Goal: Information Seeking & Learning: Check status

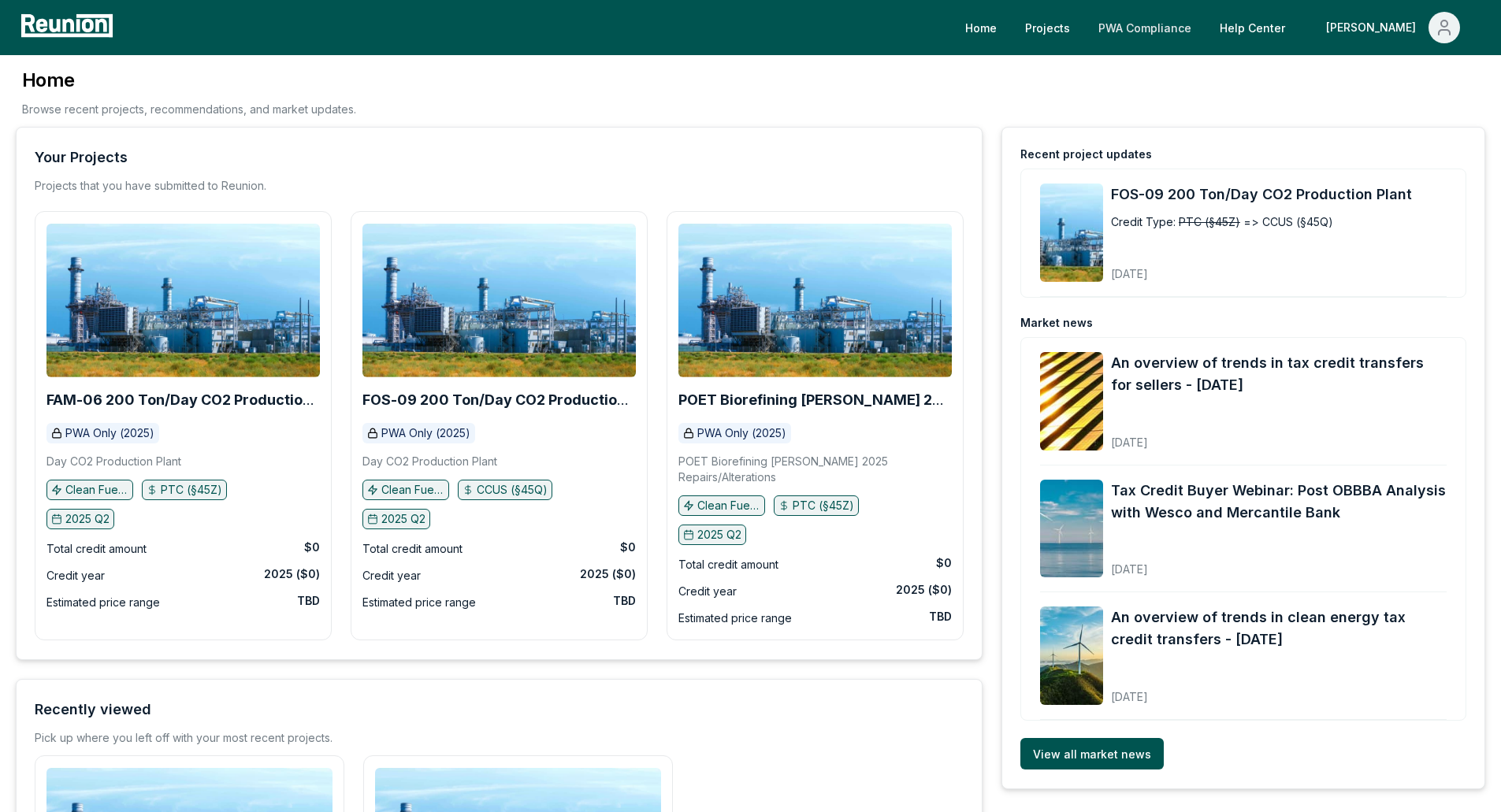
click at [1204, 30] on link "PWA Compliance" at bounding box center [1146, 27] width 118 height 32
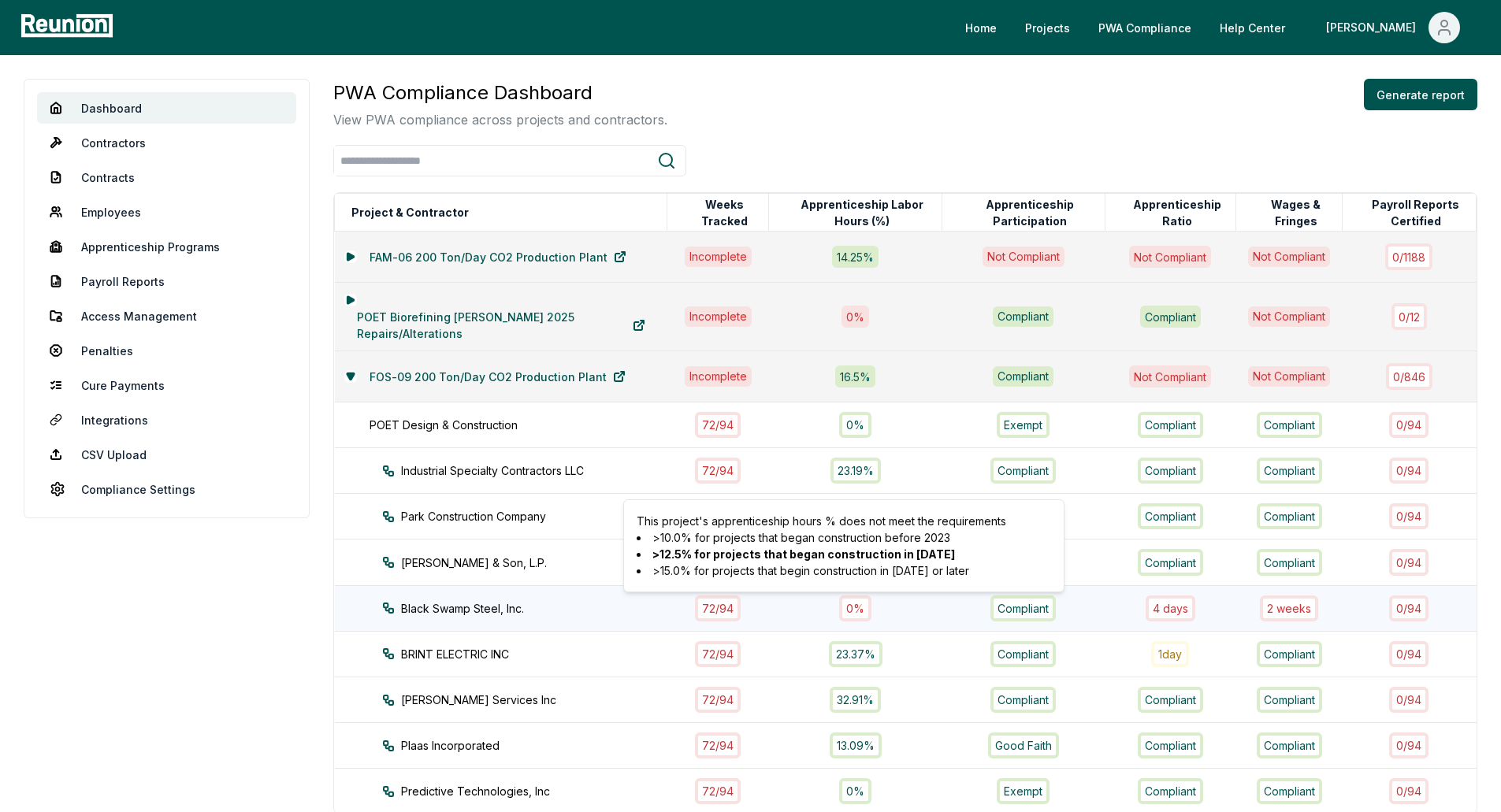
click at [849, 612] on div "0%" at bounding box center [855, 609] width 33 height 26
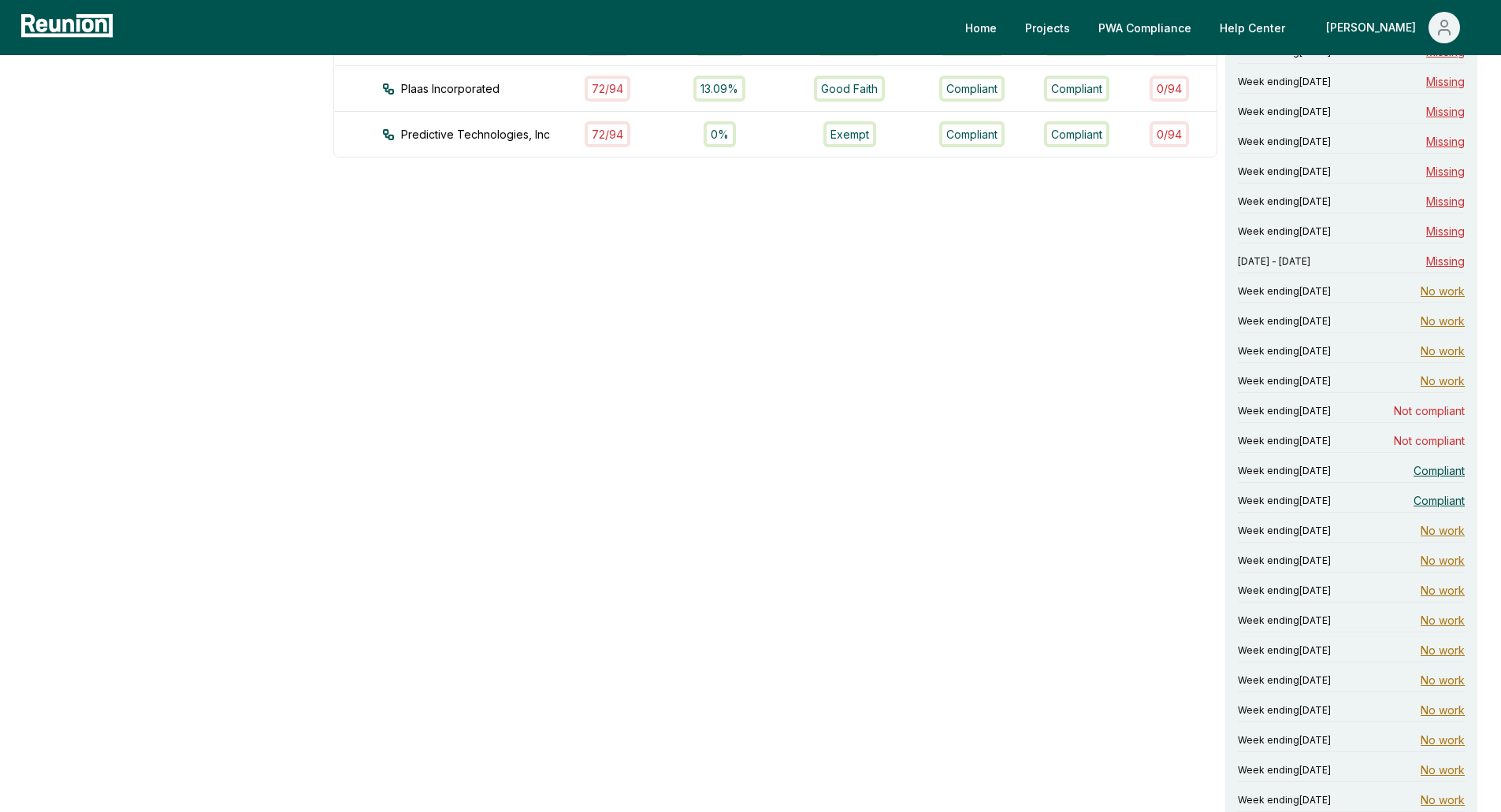
scroll to position [709, 0]
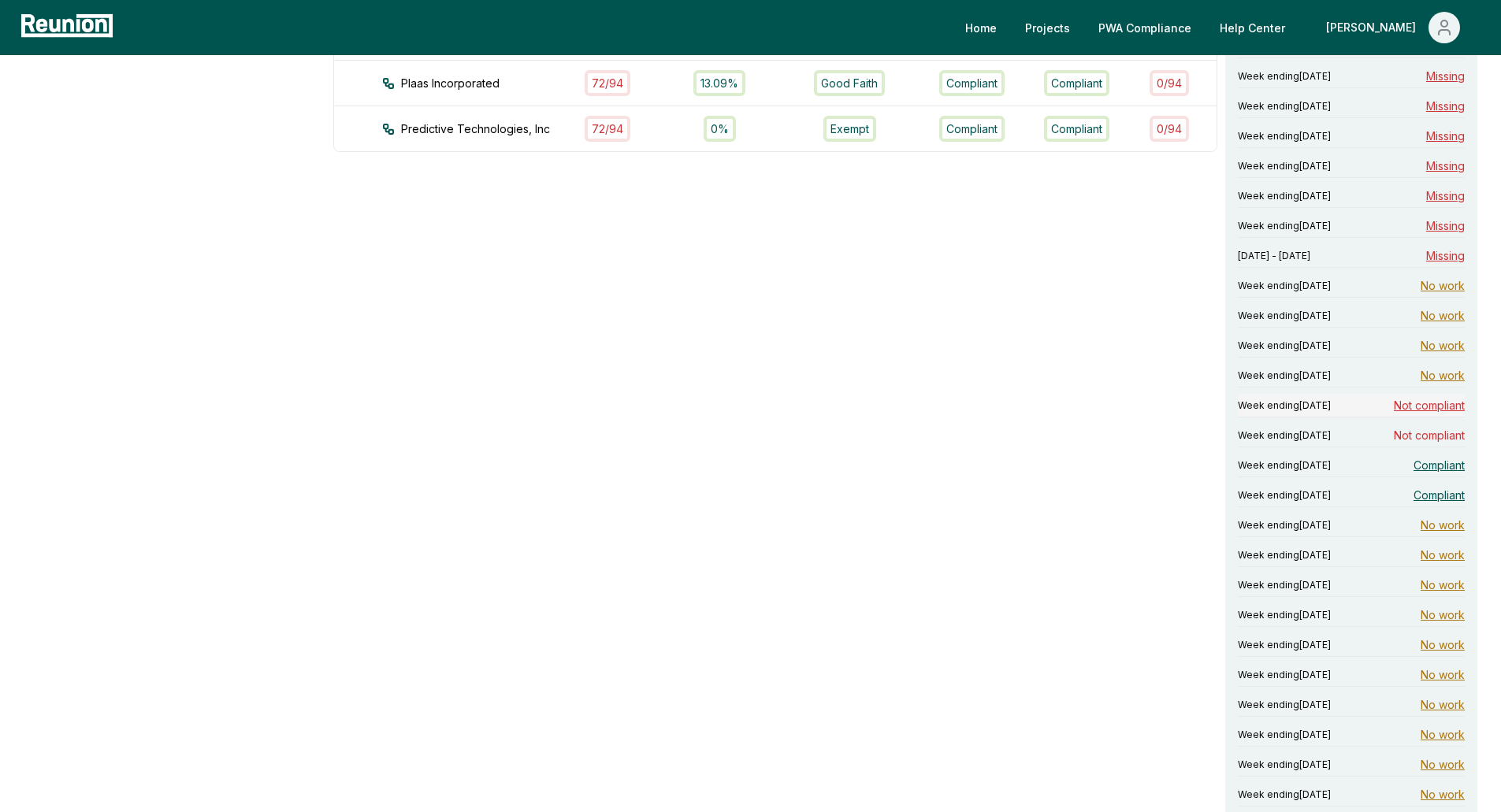
click at [1395, 408] on span "Not compliant" at bounding box center [1430, 405] width 71 height 16
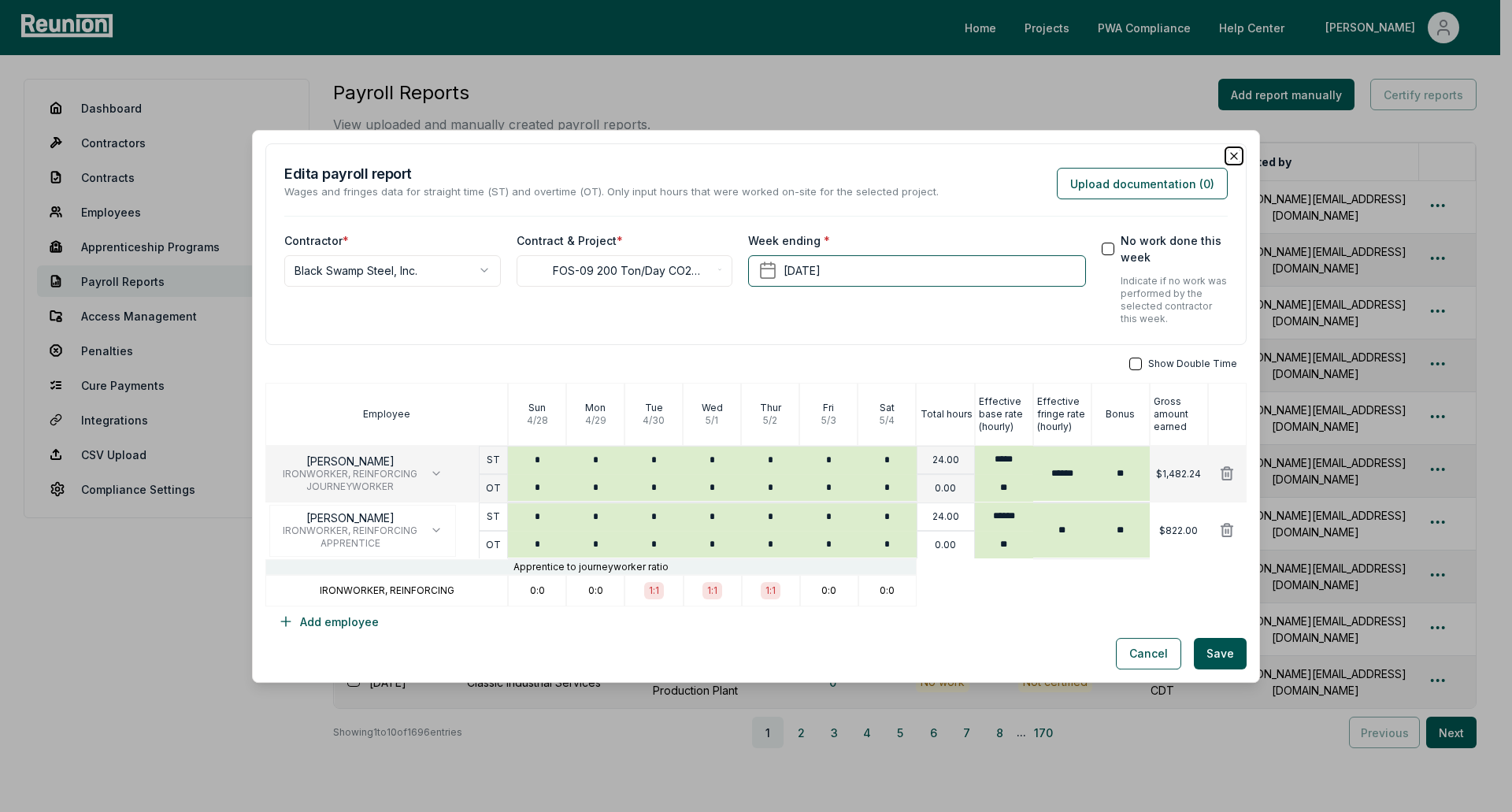
click at [1228, 155] on icon "button" at bounding box center [1234, 155] width 13 height 13
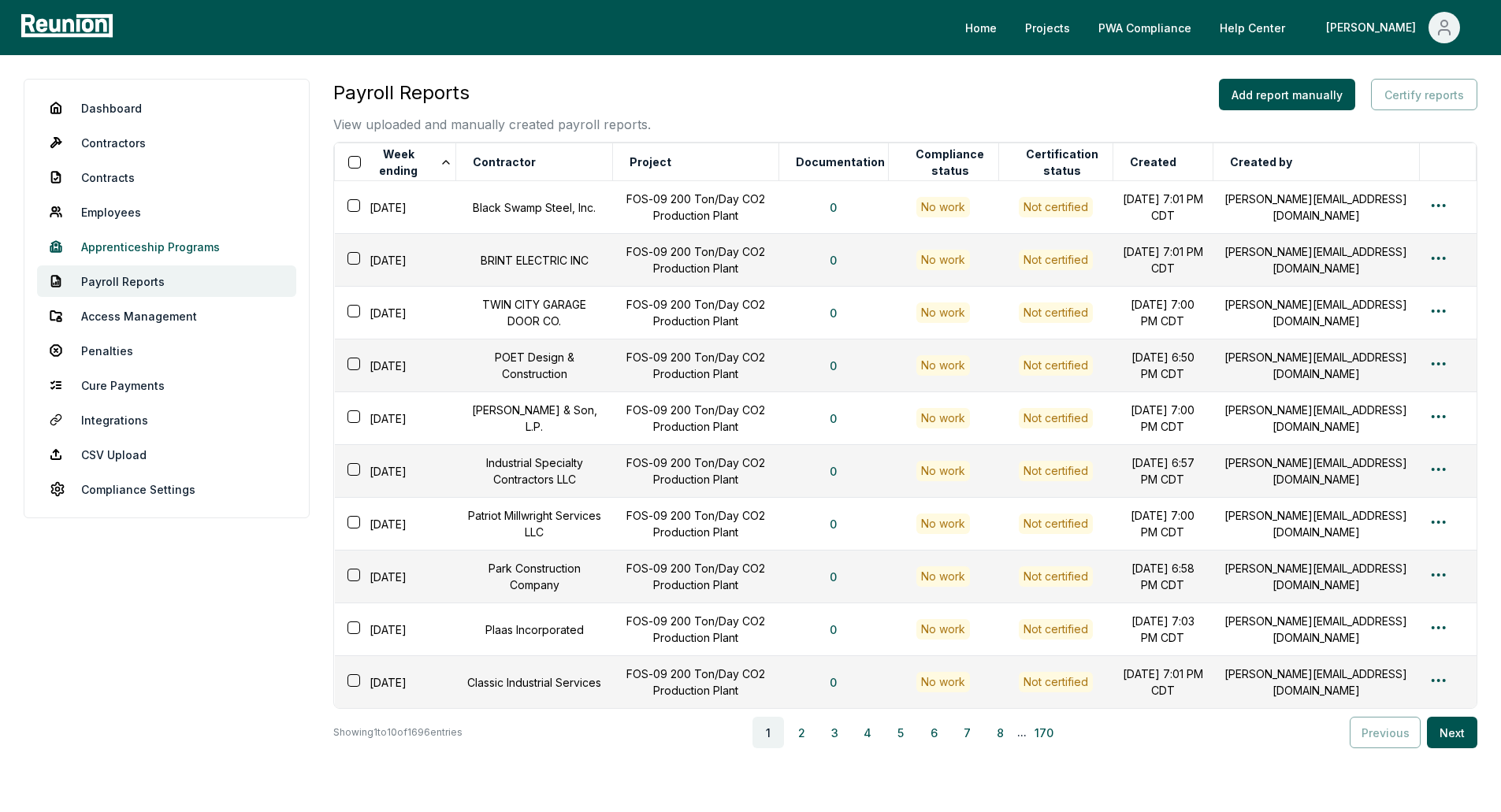
click at [165, 243] on link "Apprenticeship Programs" at bounding box center [167, 246] width 259 height 32
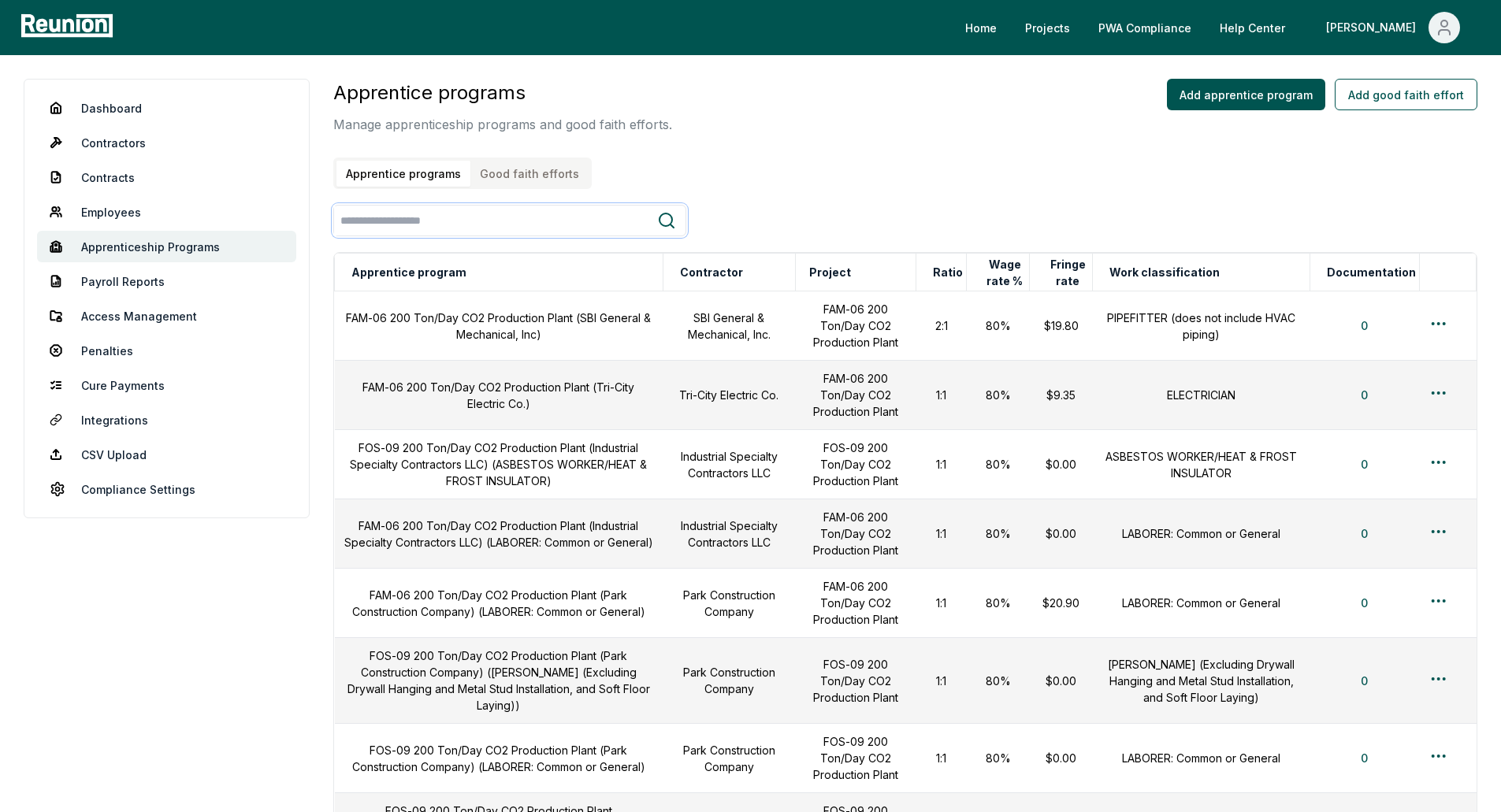
click at [617, 219] on input "search" at bounding box center [495, 221] width 323 height 29
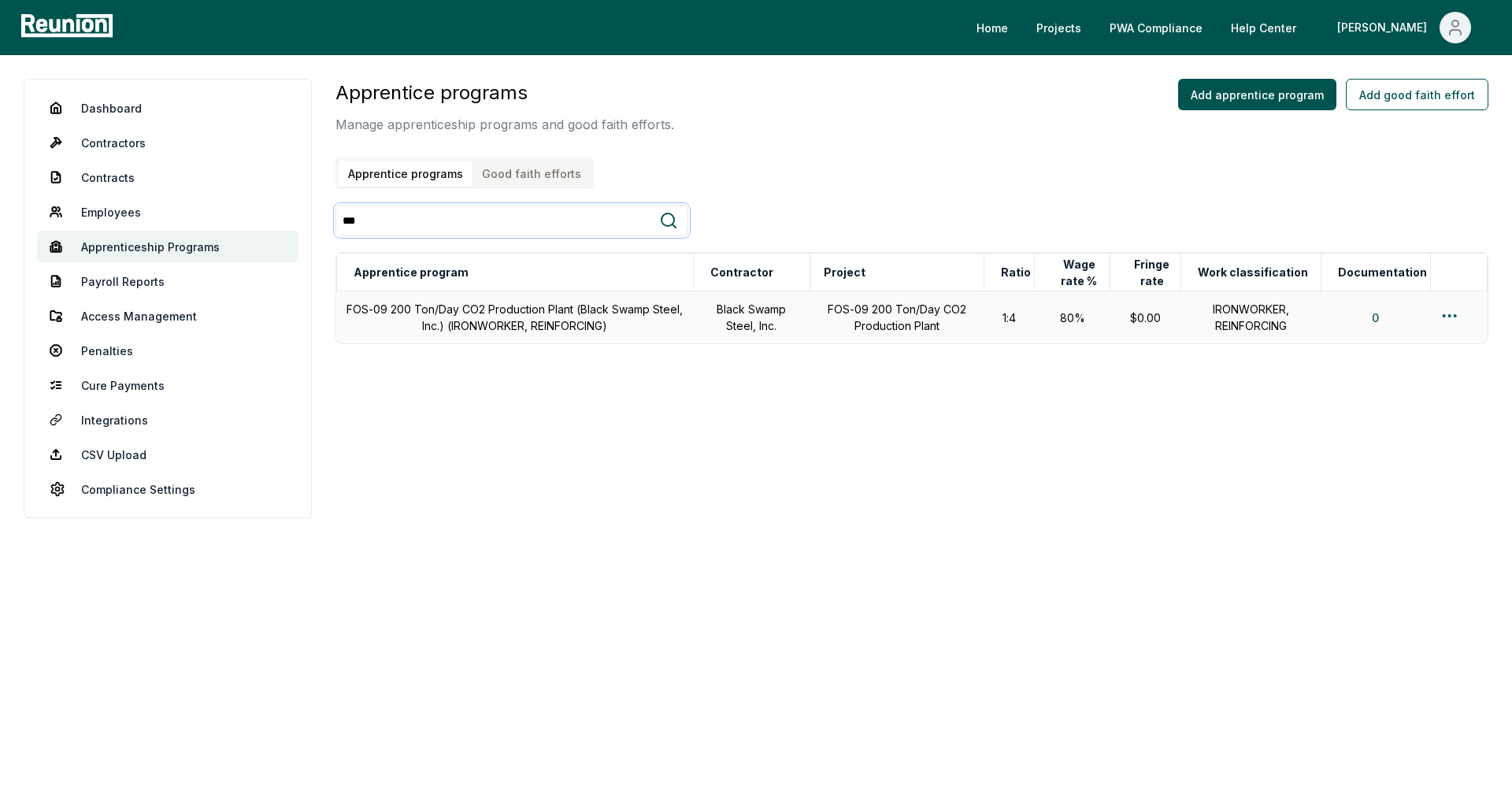
type input "***"
click at [1447, 312] on html "Please visit us on your desktop We're working on making our marketplace mobile-…" at bounding box center [756, 406] width 1512 height 812
click at [1378, 386] on div "Edit" at bounding box center [1424, 379] width 149 height 26
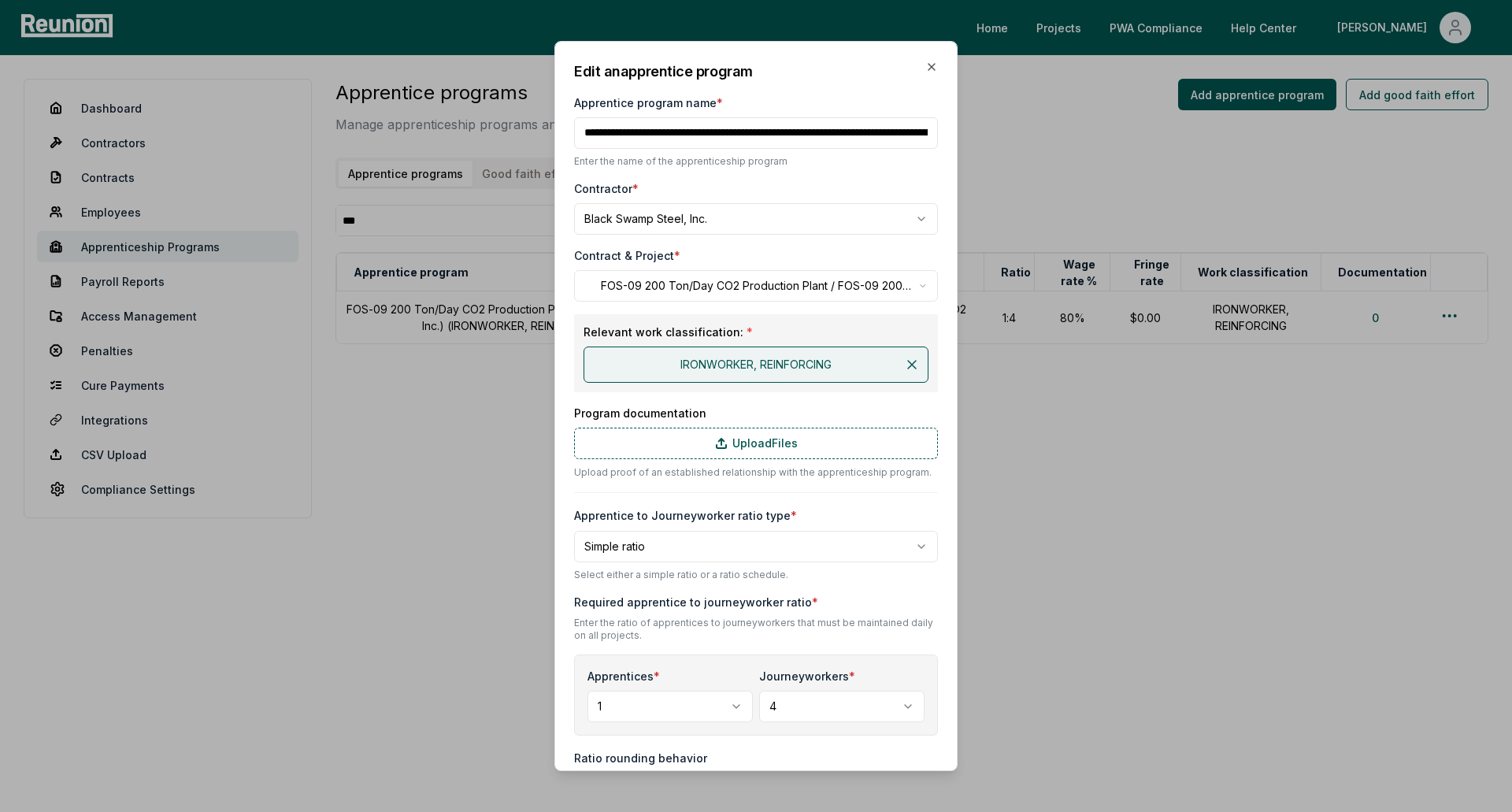
click at [847, 711] on body "**********" at bounding box center [756, 406] width 1512 height 812
select select "*"
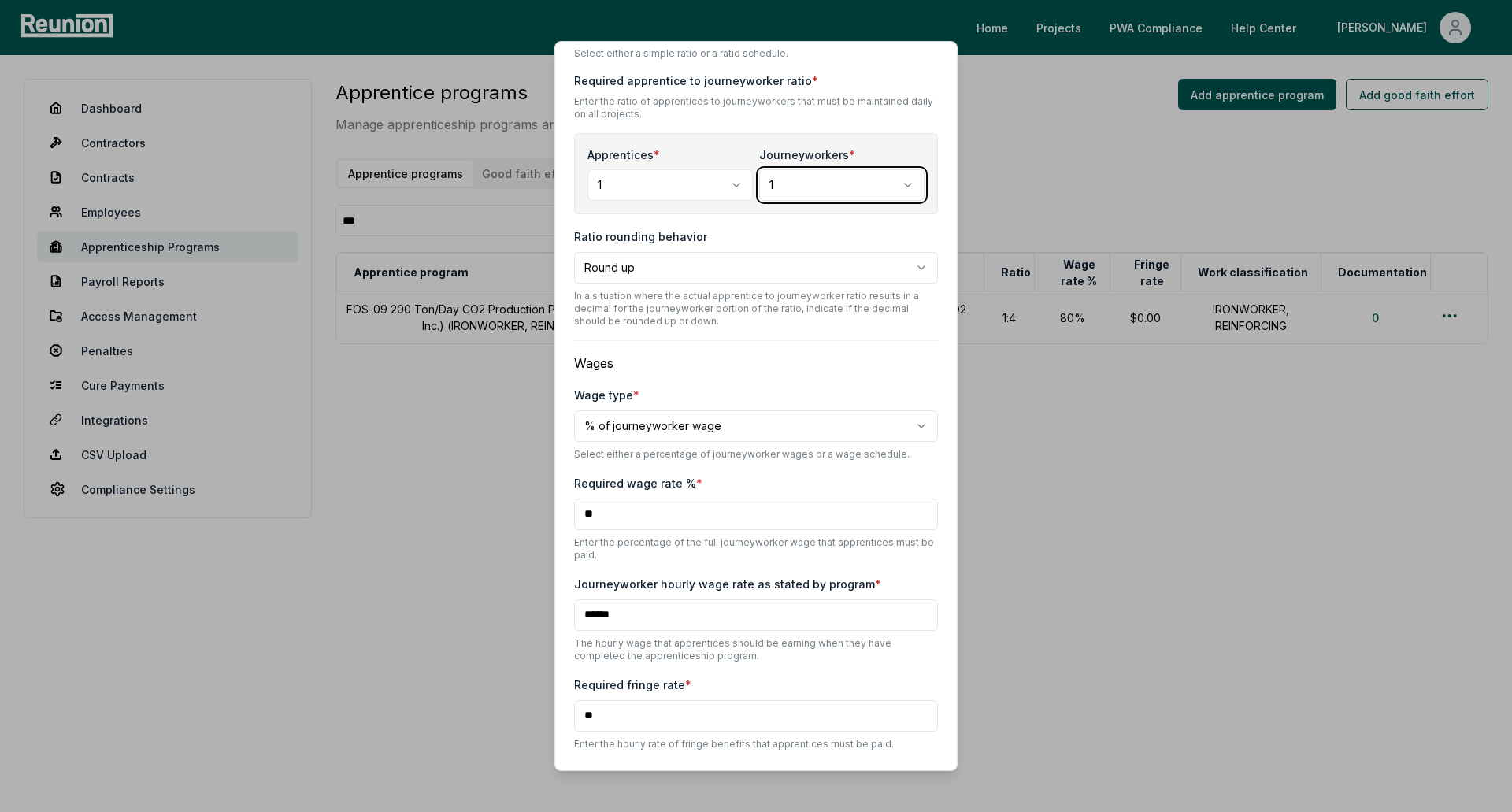
scroll to position [571, 0]
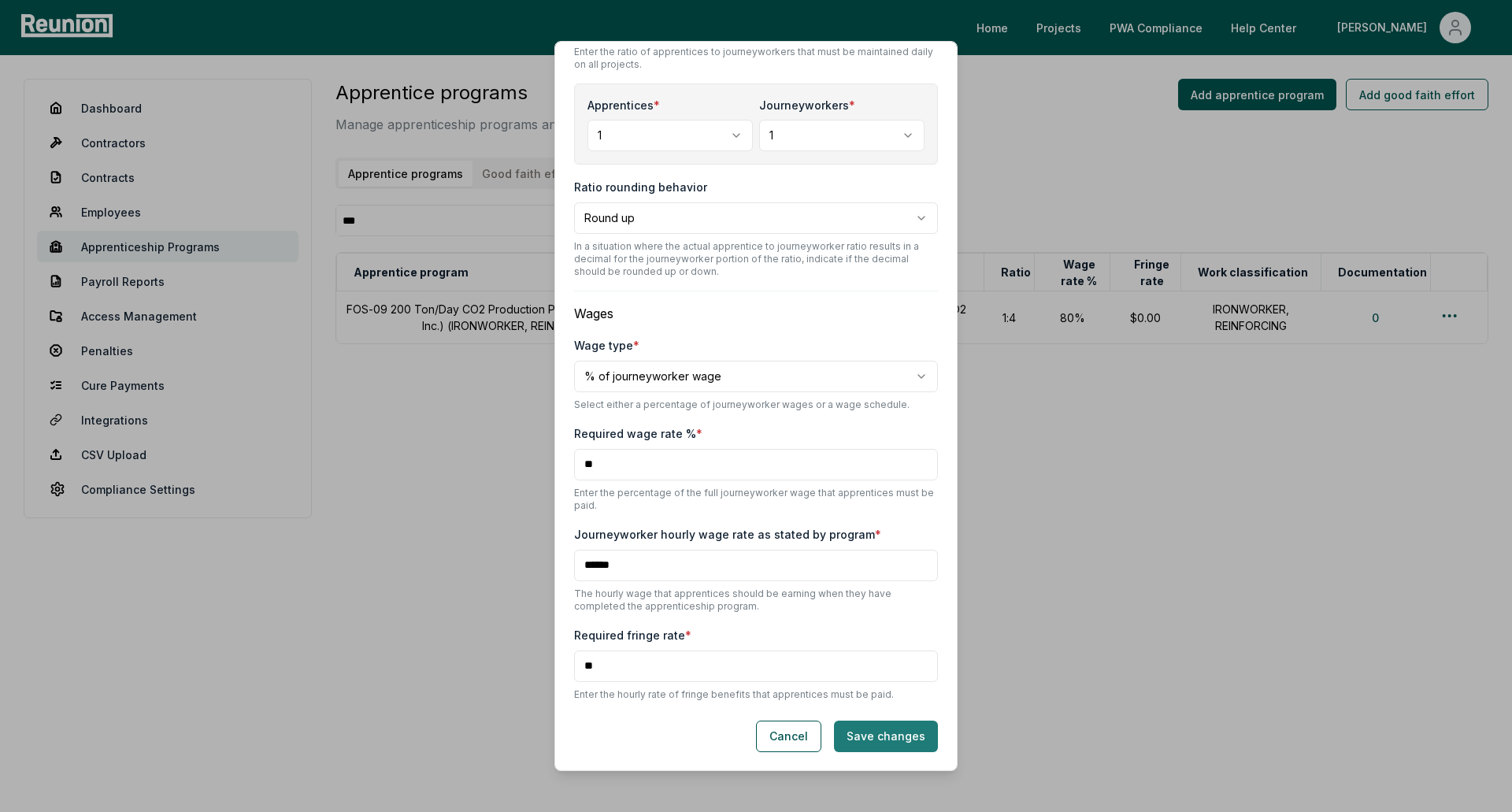
click at [858, 730] on button "Save changes" at bounding box center [886, 736] width 104 height 32
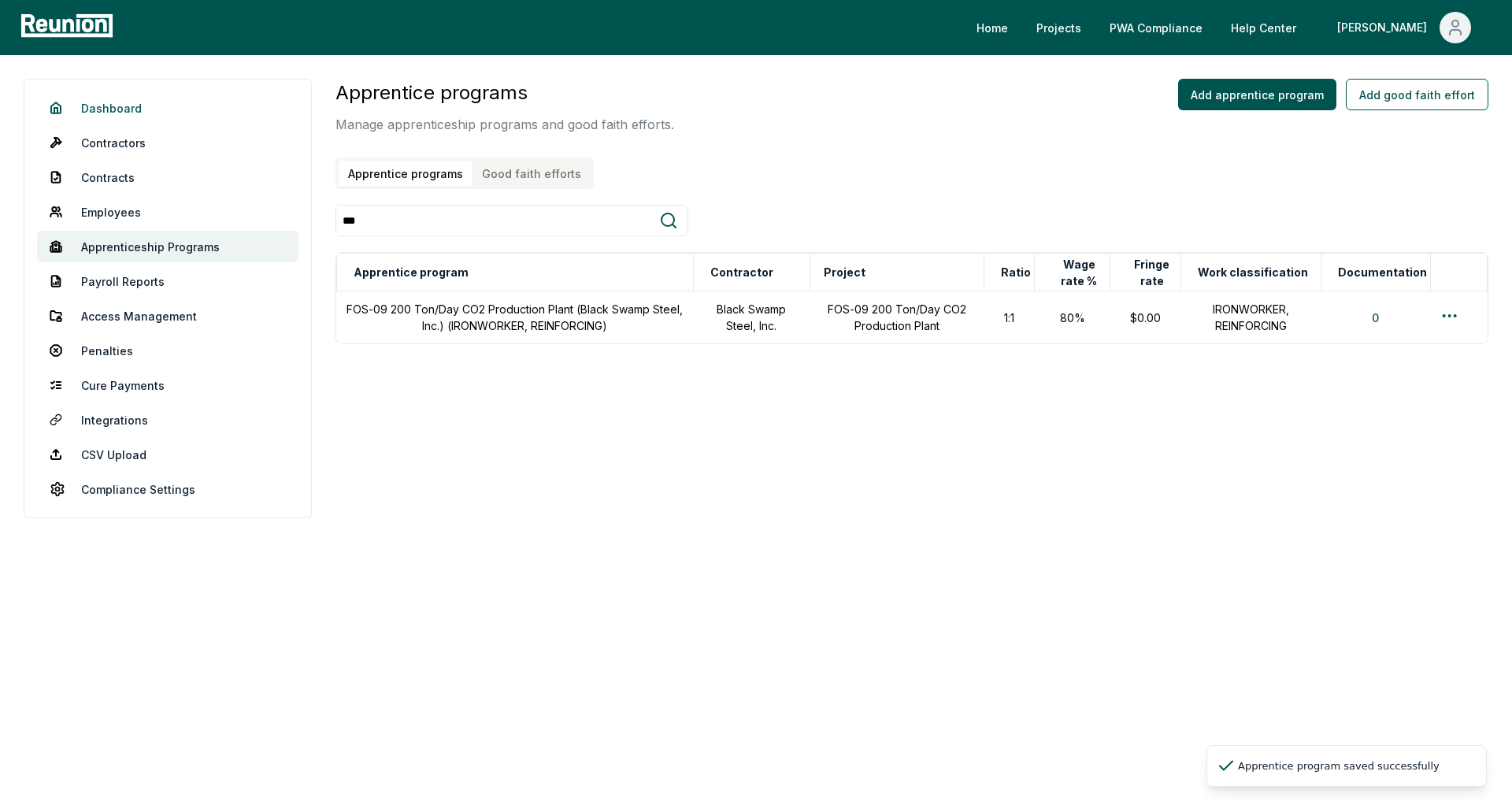
click at [151, 109] on link "Dashboard" at bounding box center [167, 107] width 262 height 32
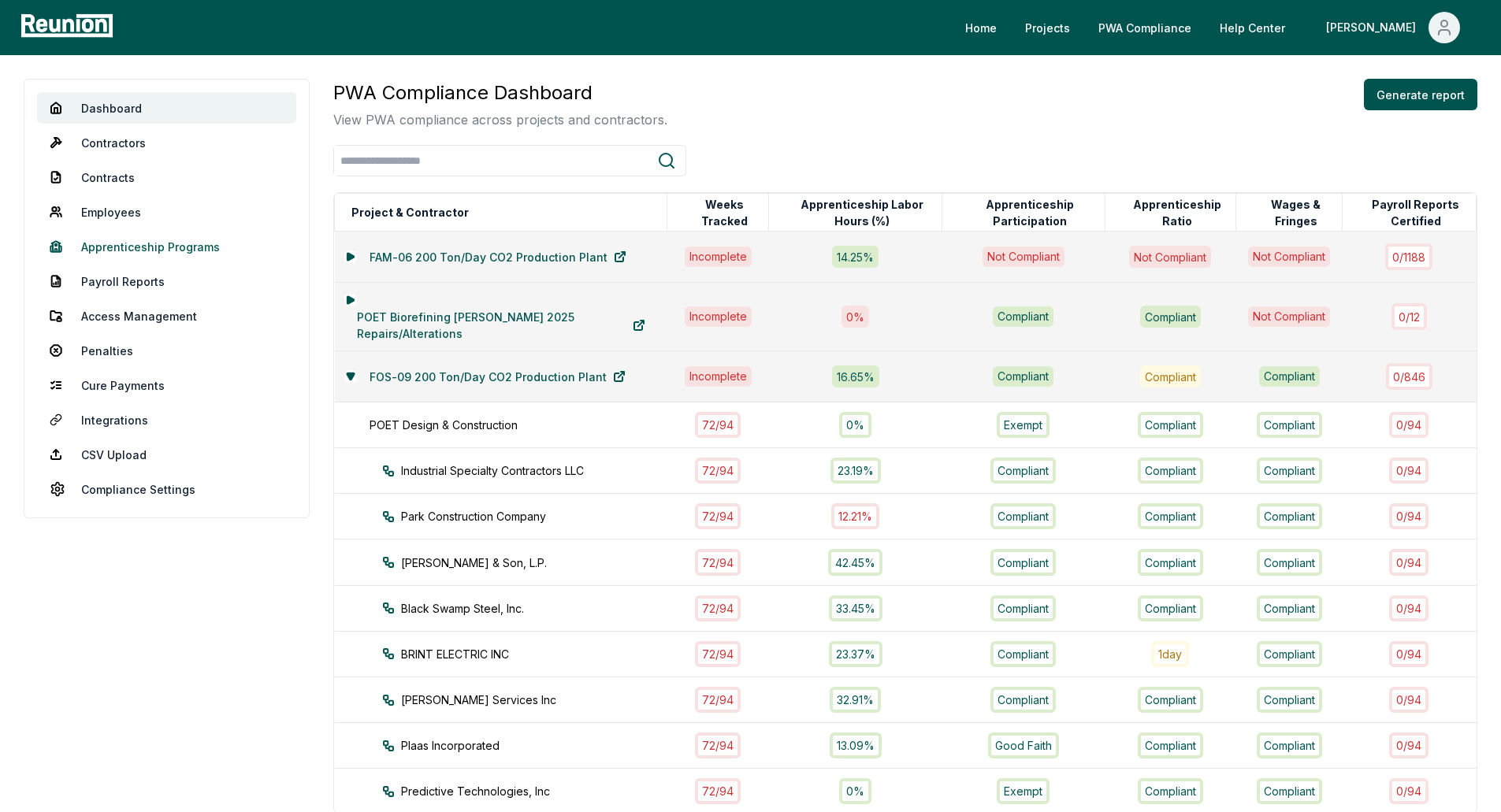
click at [193, 239] on link "Apprenticeship Programs" at bounding box center [167, 246] width 259 height 32
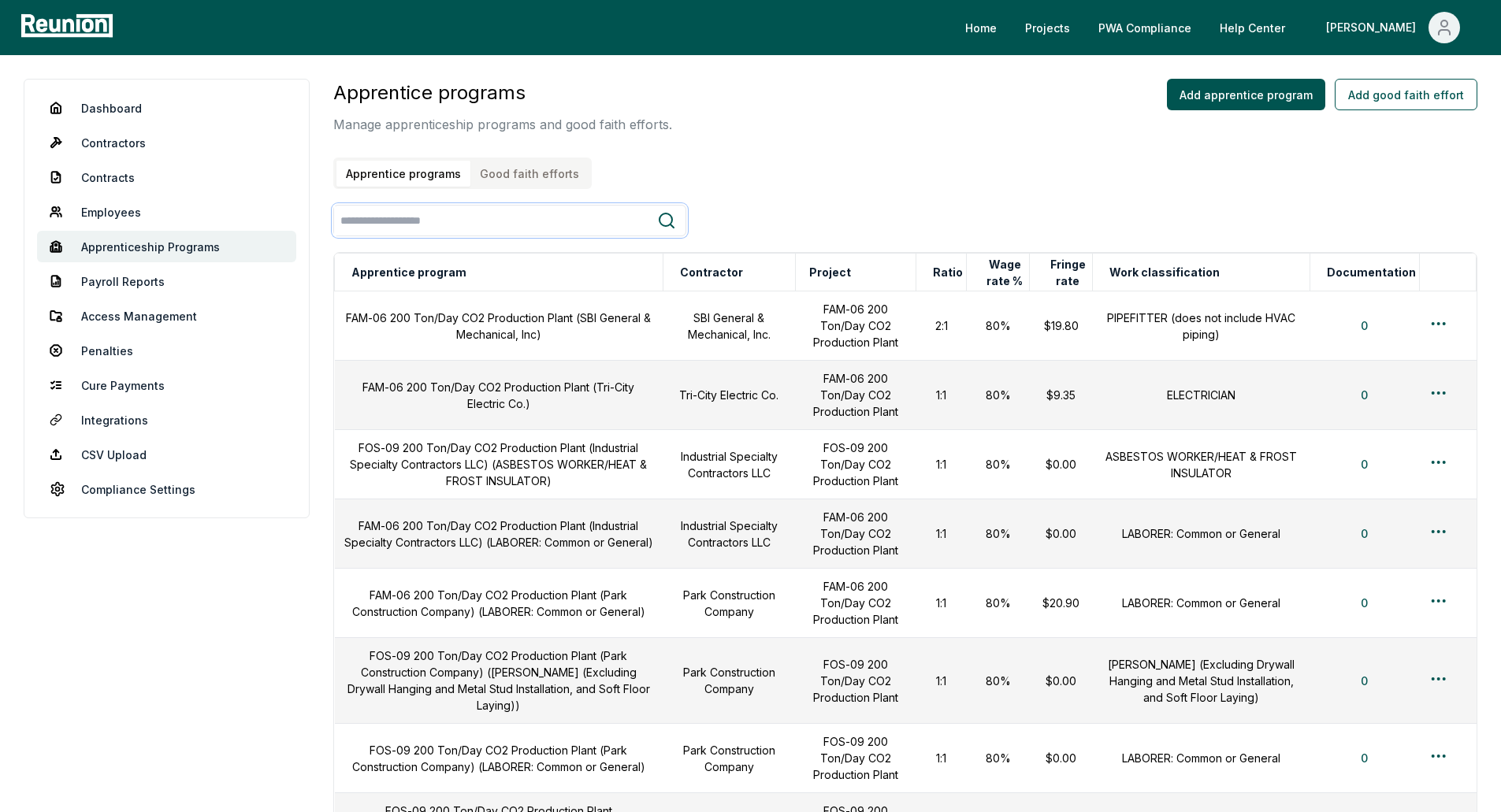
click at [485, 226] on input "search" at bounding box center [495, 221] width 323 height 29
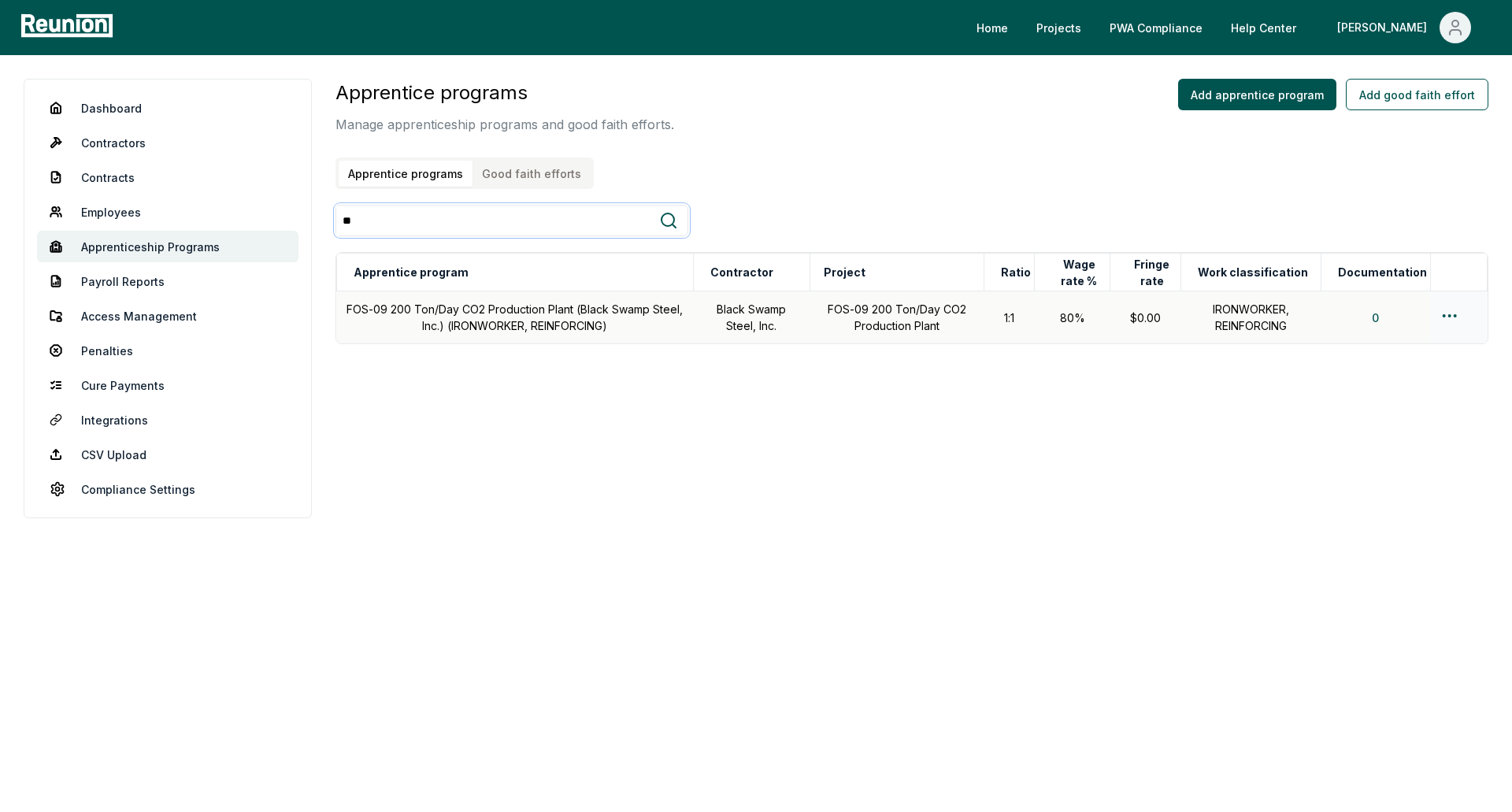
type input "**"
click at [1442, 317] on html "Please visit us on your desktop We're working on making our marketplace mobile-…" at bounding box center [756, 406] width 1512 height 812
click at [1365, 382] on div "Edit" at bounding box center [1424, 379] width 149 height 26
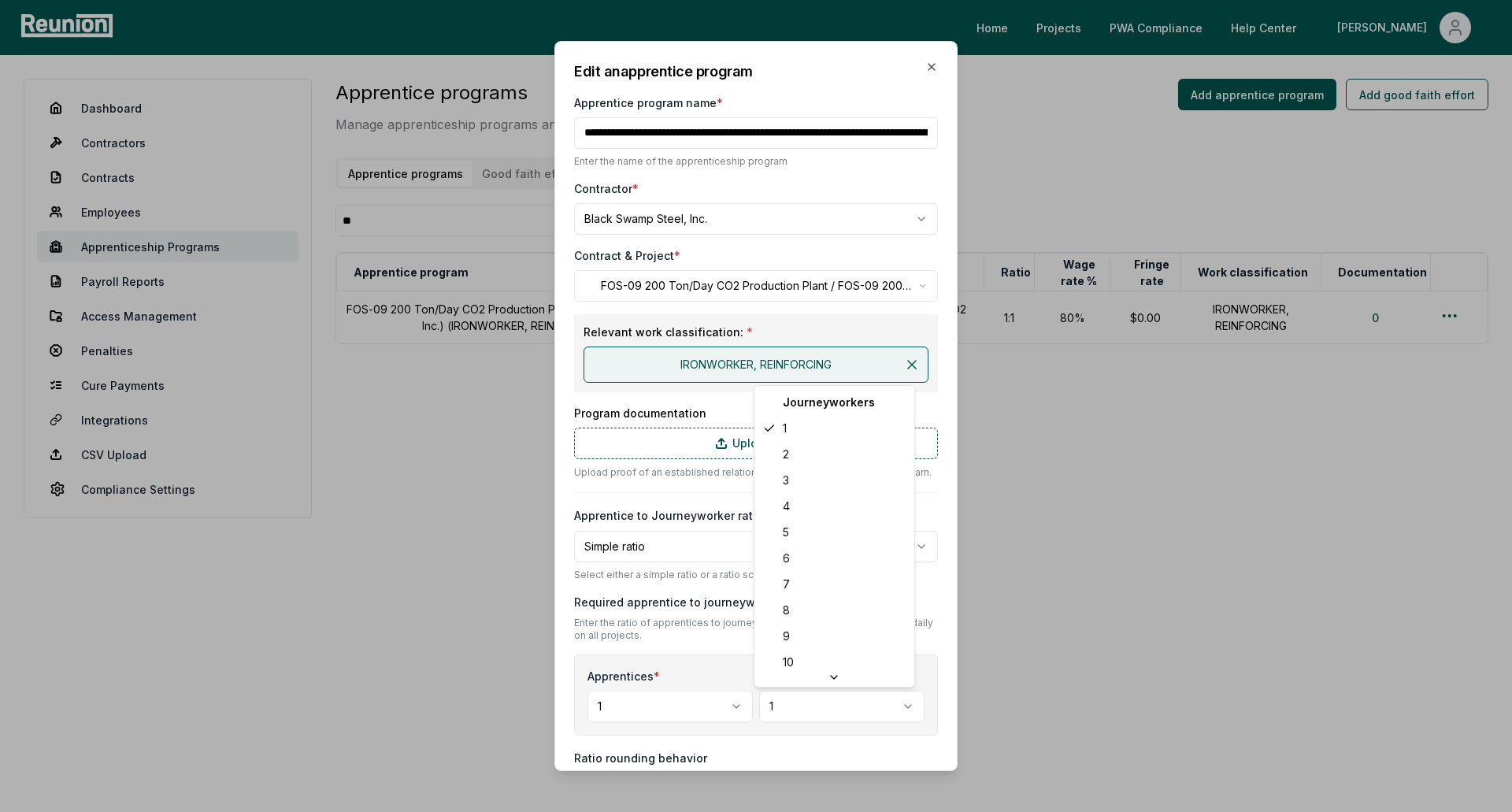
click at [811, 714] on body "**********" at bounding box center [756, 406] width 1512 height 812
select select "*"
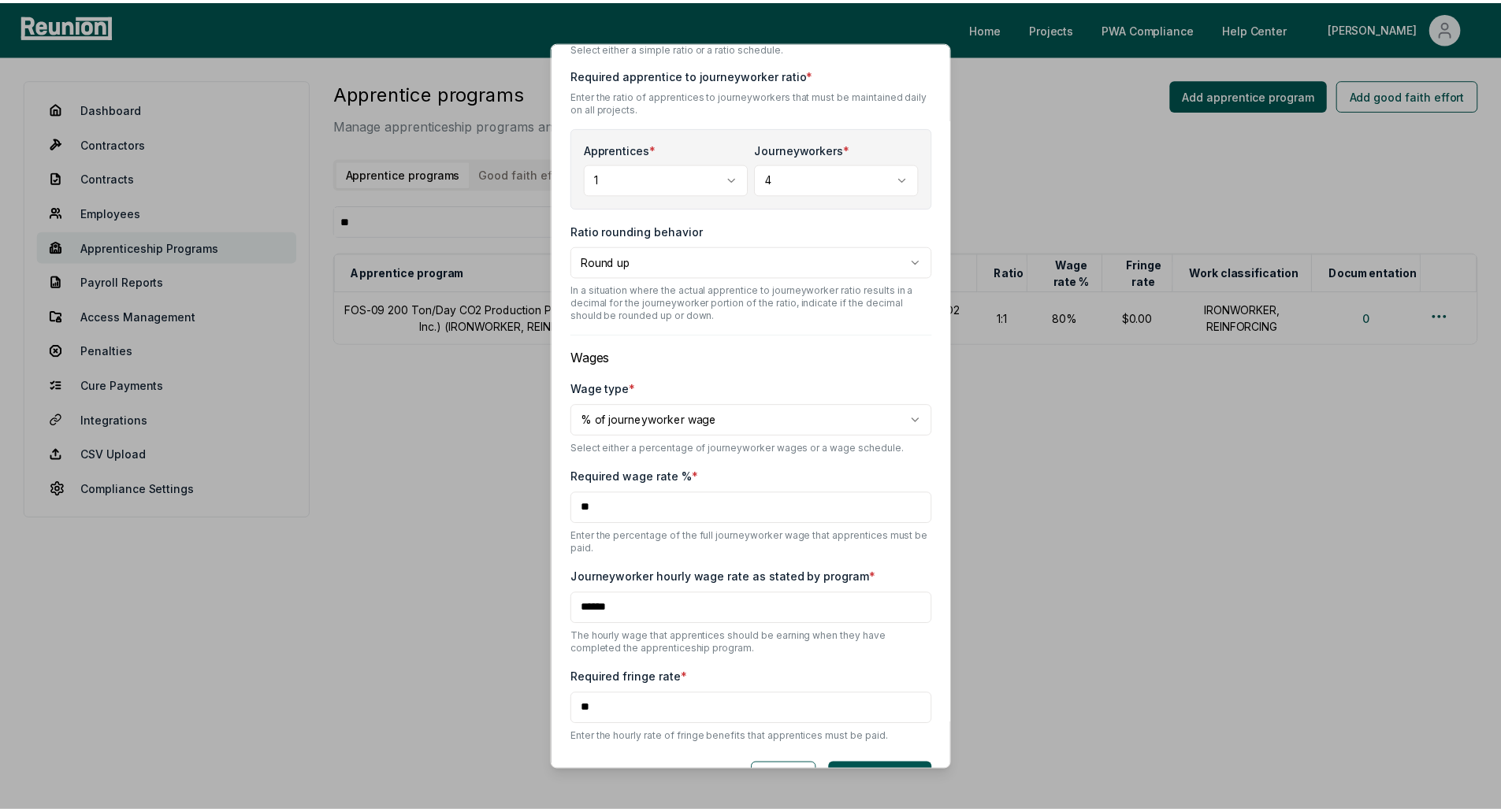
scroll to position [571, 0]
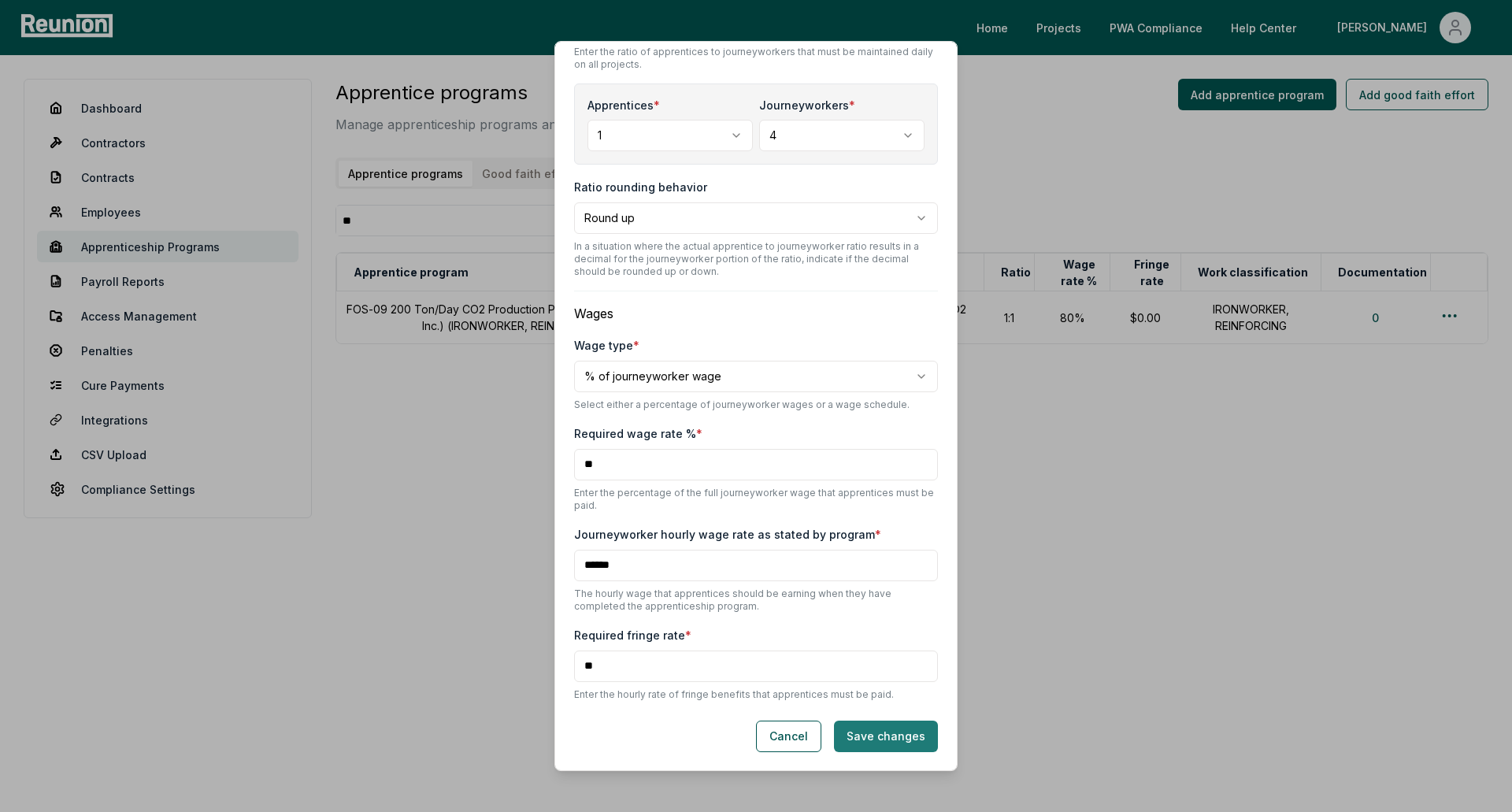
click at [906, 742] on button "Save changes" at bounding box center [886, 736] width 104 height 32
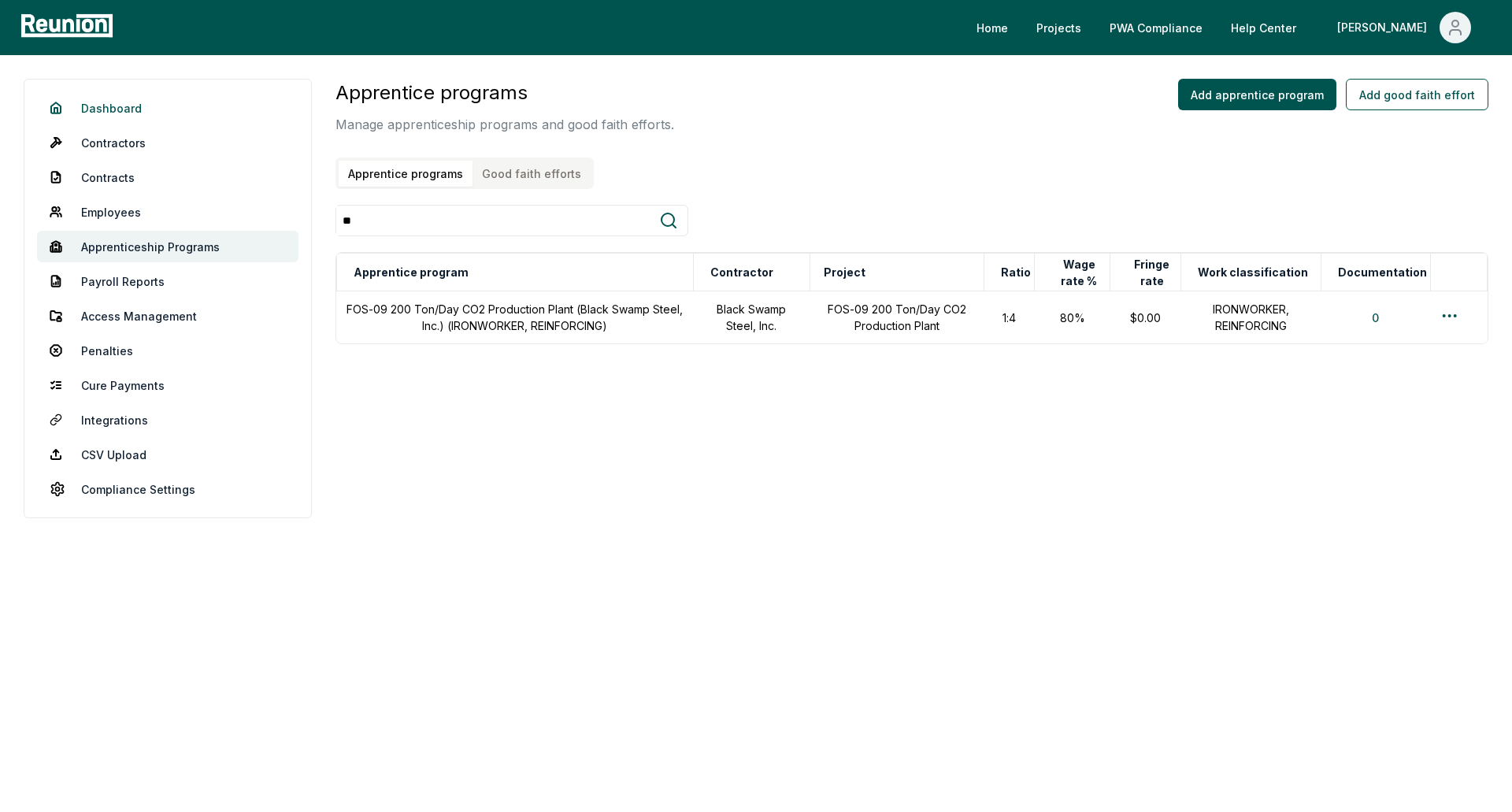
click at [120, 108] on link "Dashboard" at bounding box center [167, 107] width 262 height 32
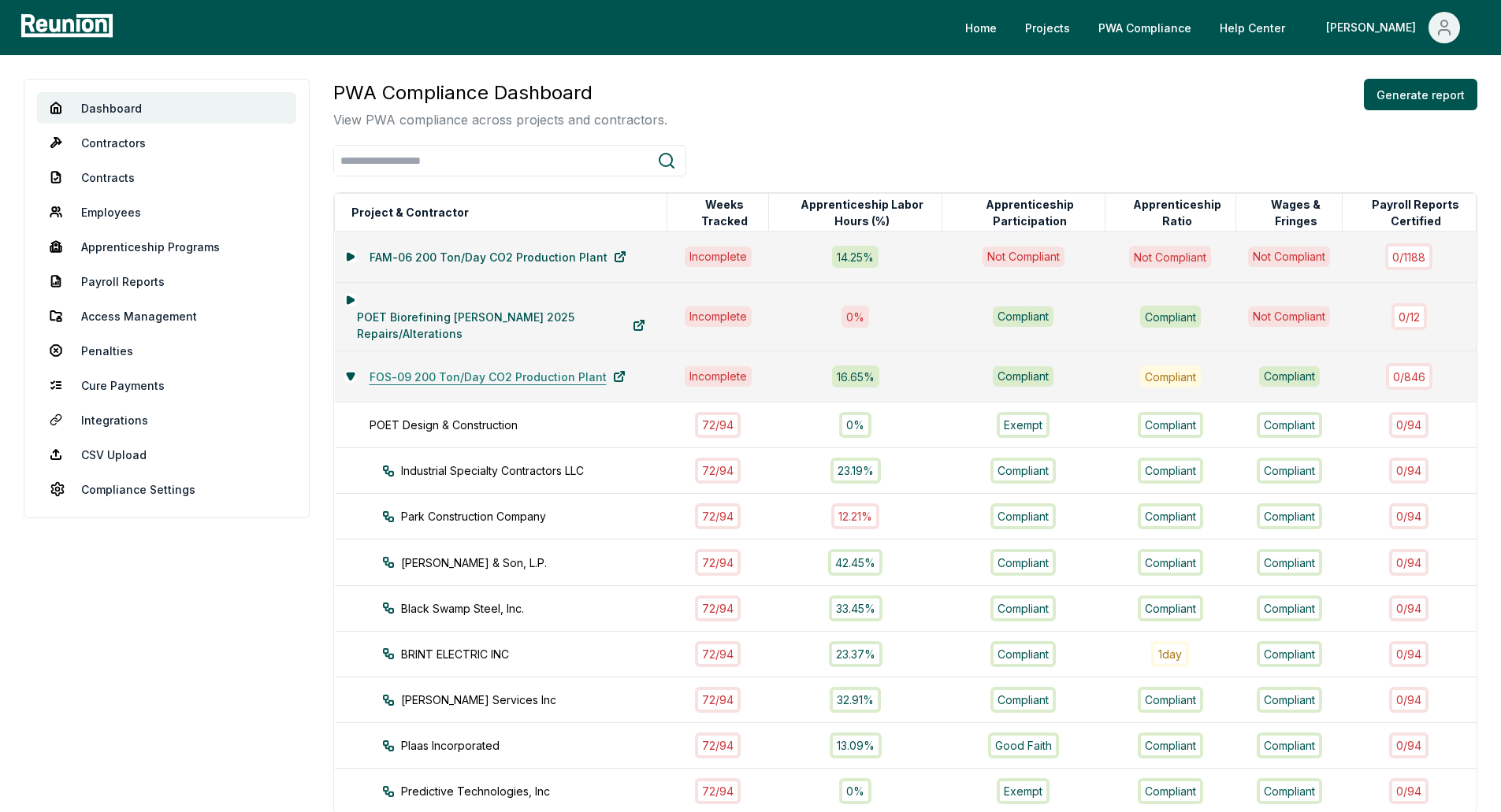
scroll to position [79, 0]
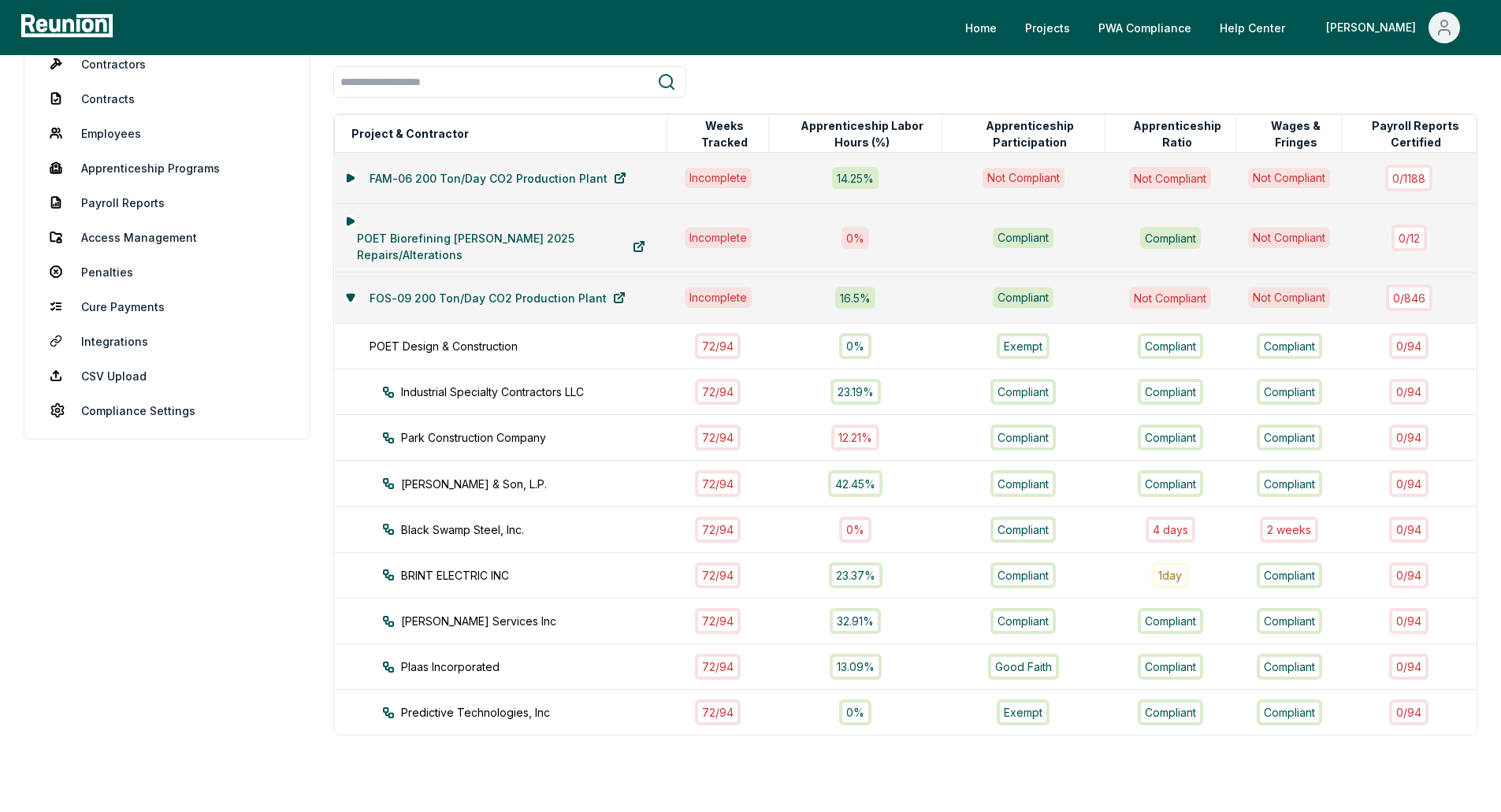
click at [854, 527] on div "0%" at bounding box center [855, 530] width 33 height 26
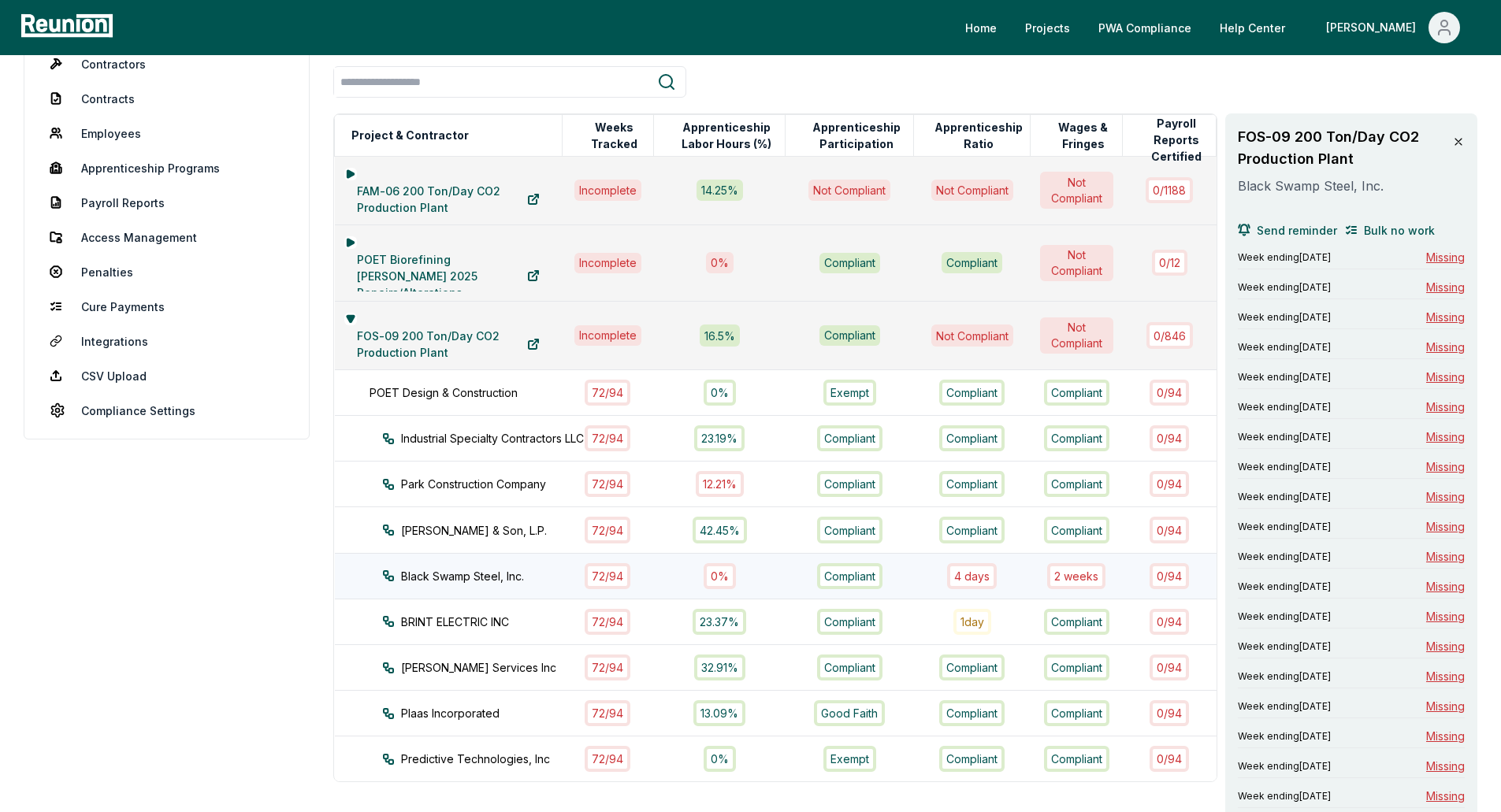
click at [722, 579] on div "0%" at bounding box center [720, 576] width 33 height 26
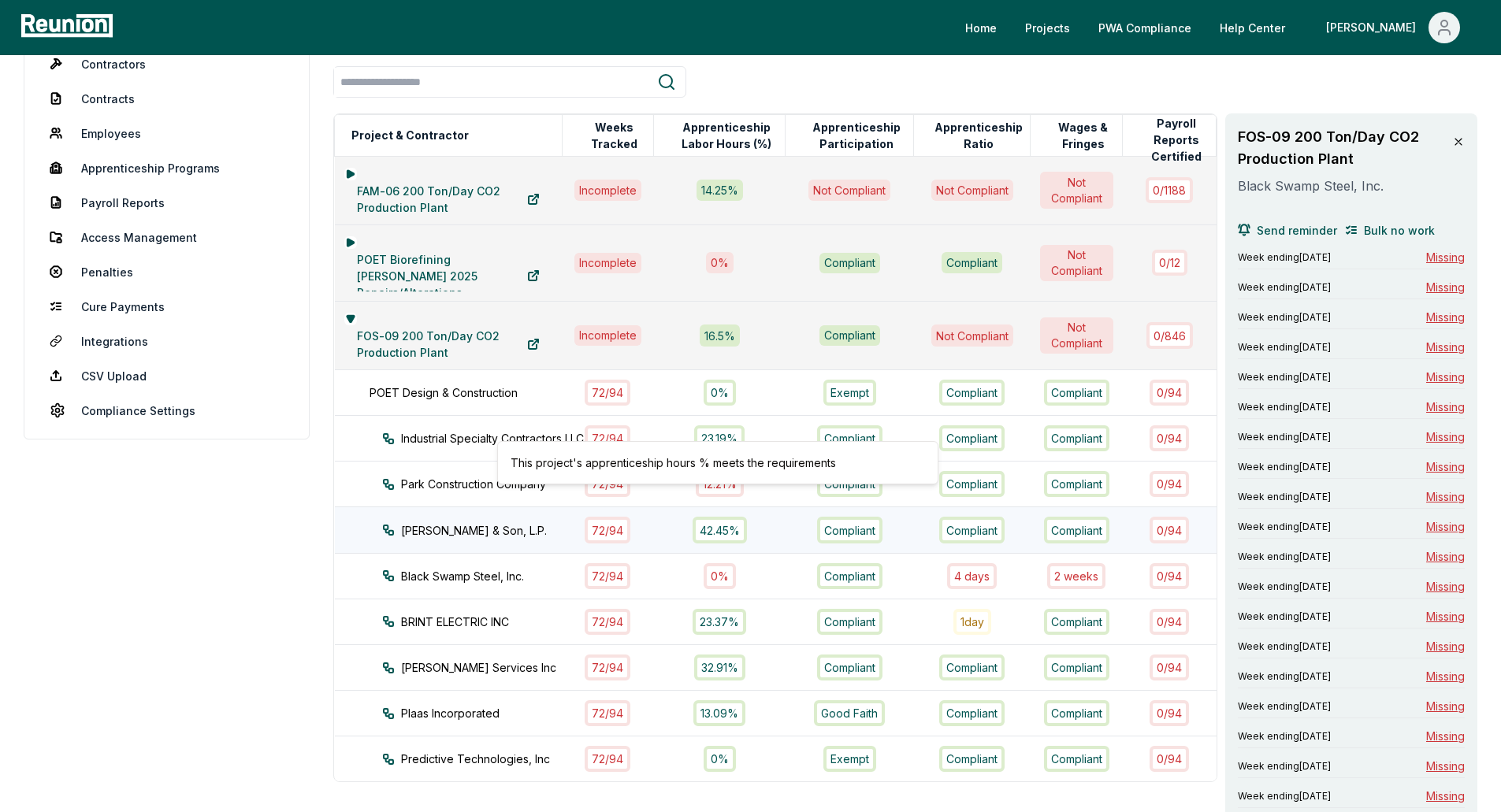
scroll to position [158, 0]
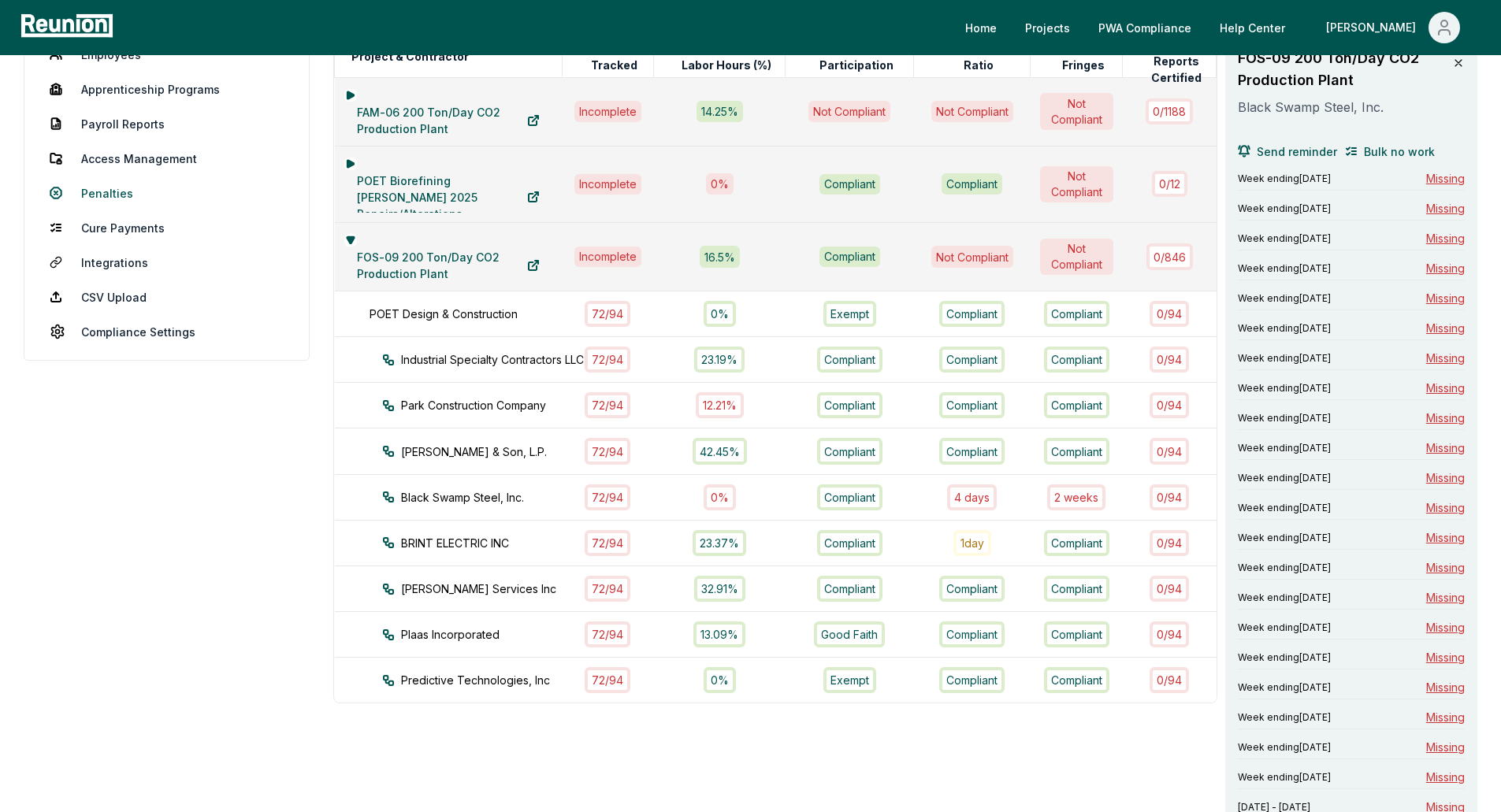
click at [137, 194] on link "Penalties" at bounding box center [167, 193] width 259 height 32
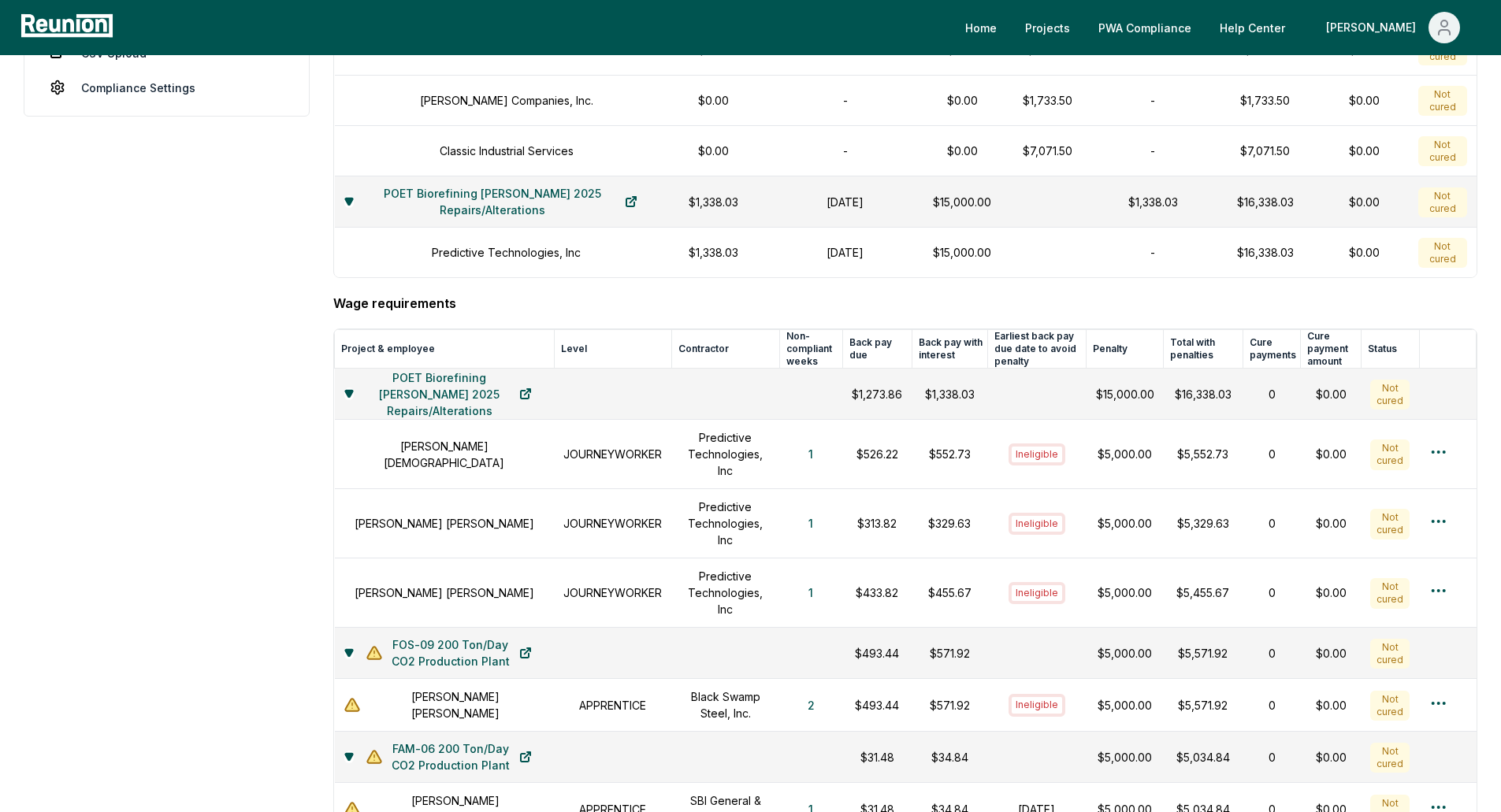
scroll to position [551, 0]
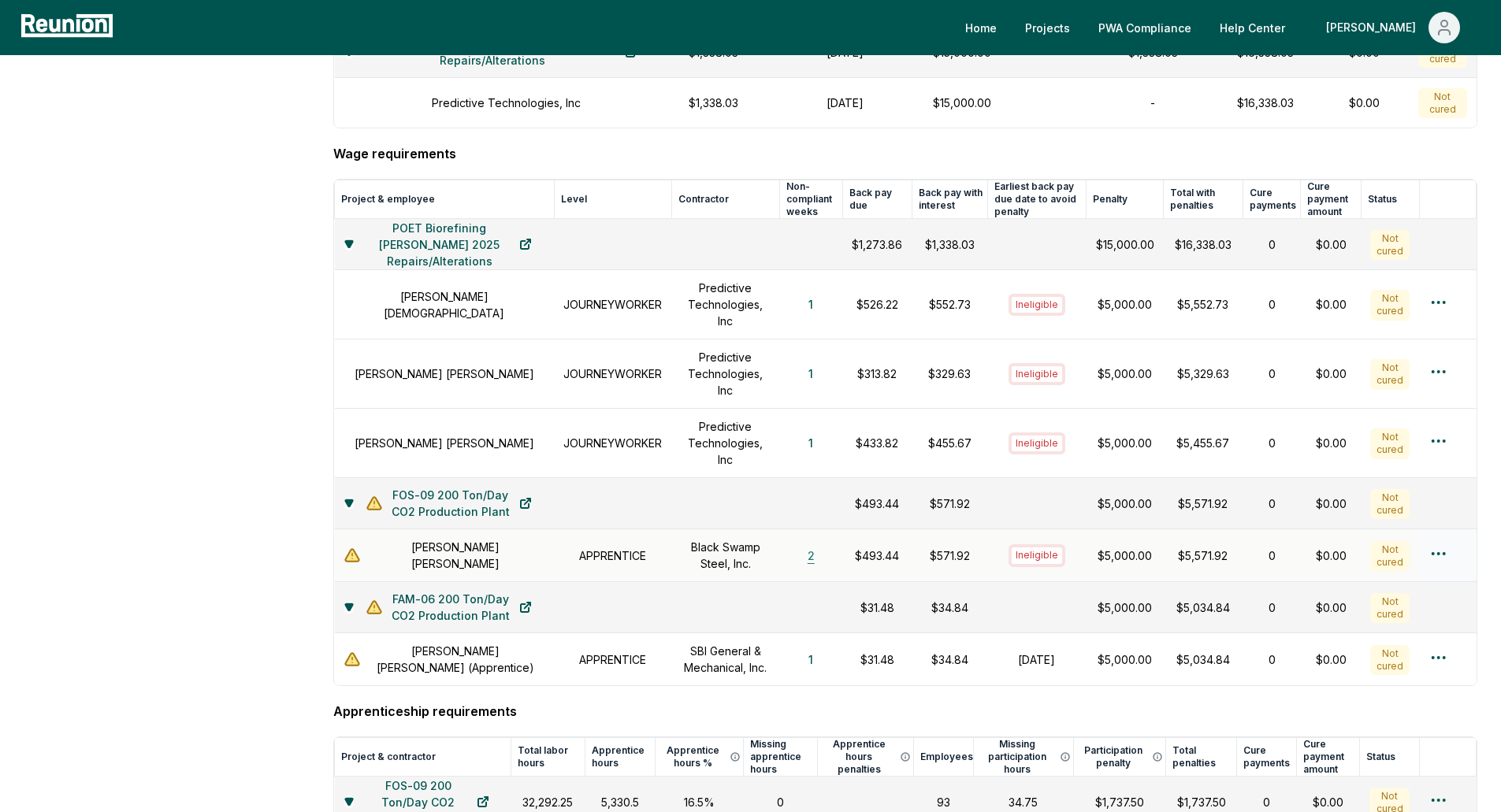
click at [808, 567] on button "2" at bounding box center [811, 555] width 33 height 32
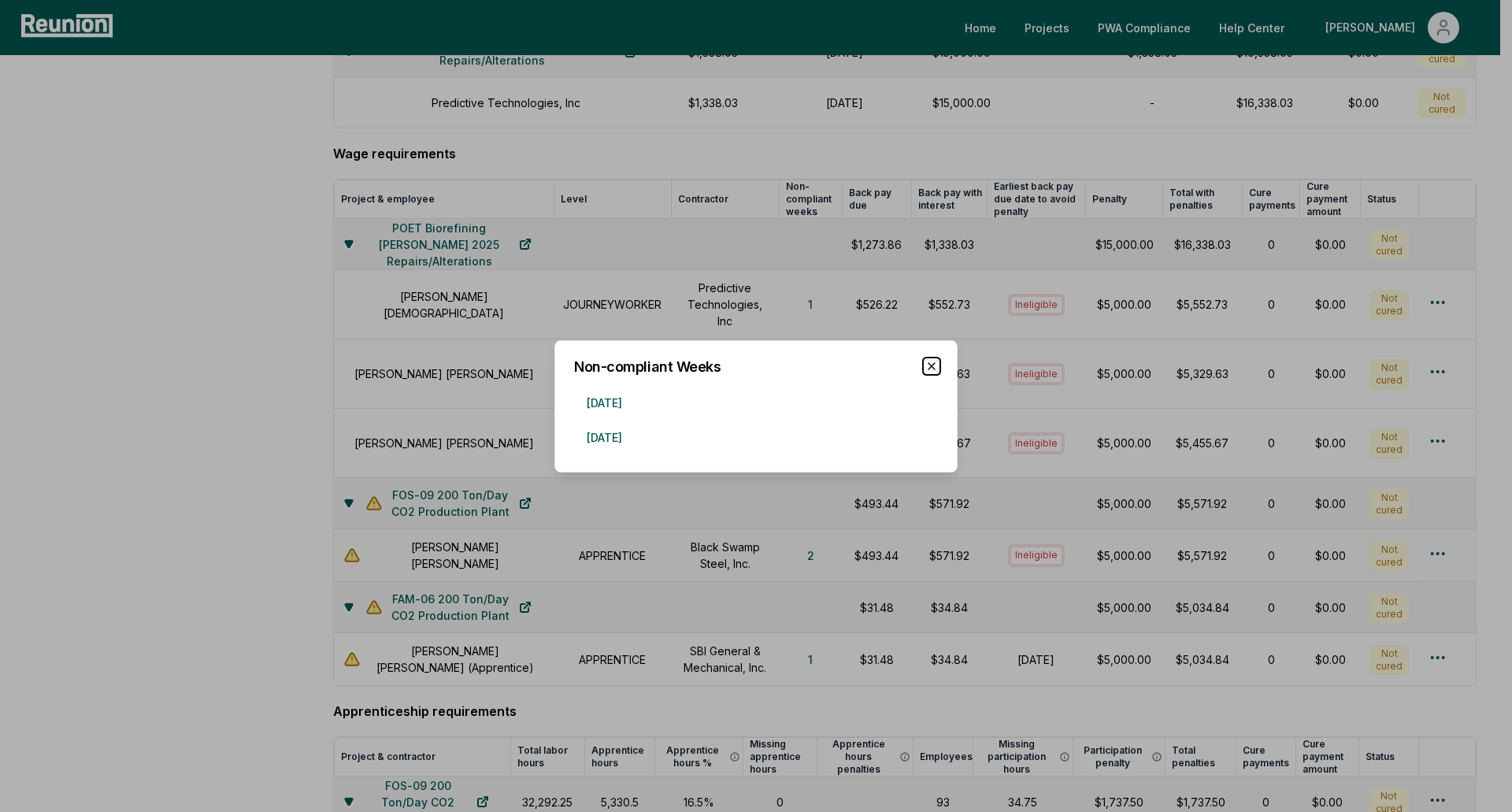
click at [934, 367] on icon "button" at bounding box center [931, 366] width 13 height 13
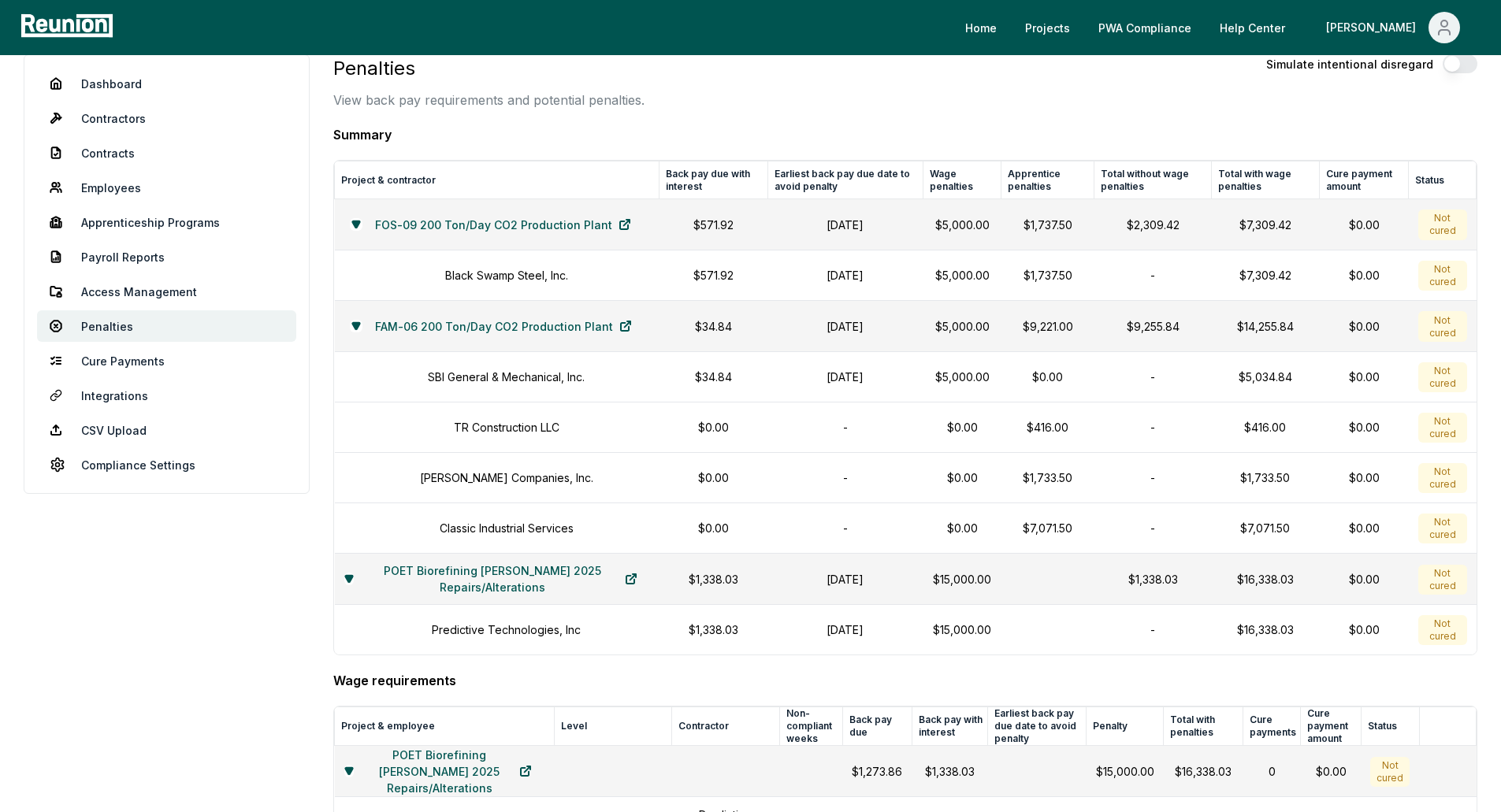
scroll to position [0, 0]
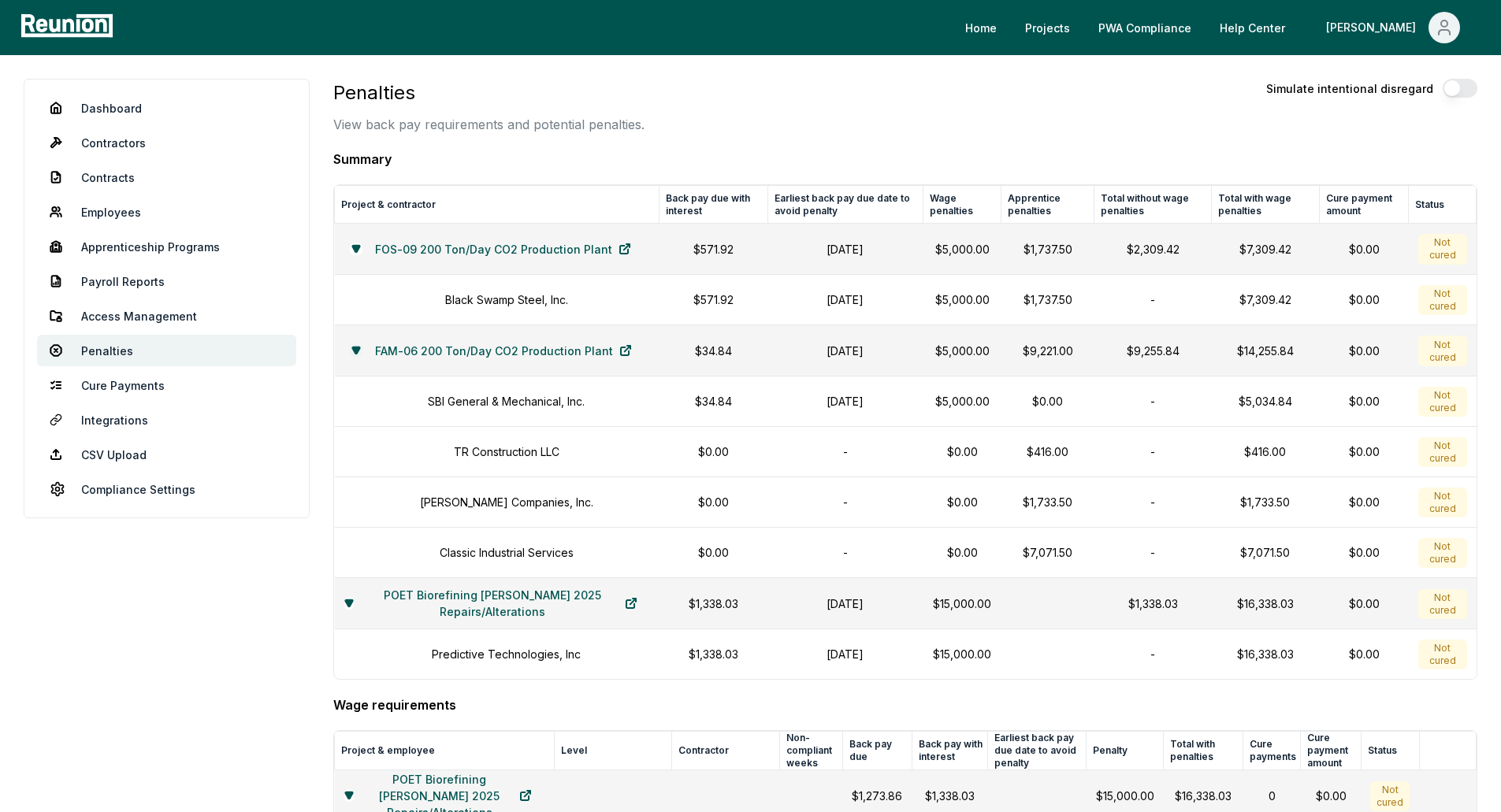
click at [352, 348] on icon at bounding box center [356, 350] width 7 height 6
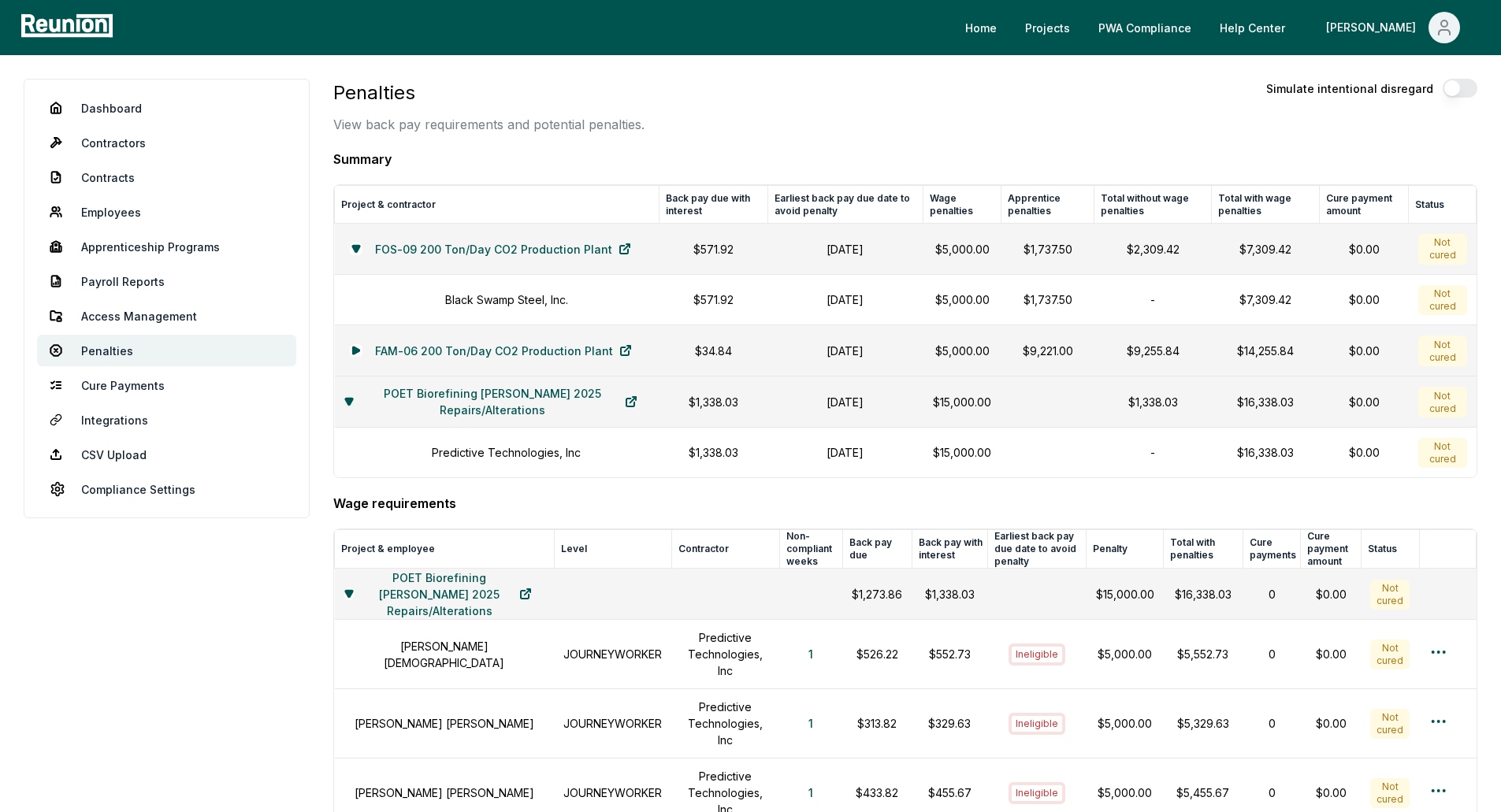
click at [347, 399] on icon at bounding box center [349, 401] width 7 height 6
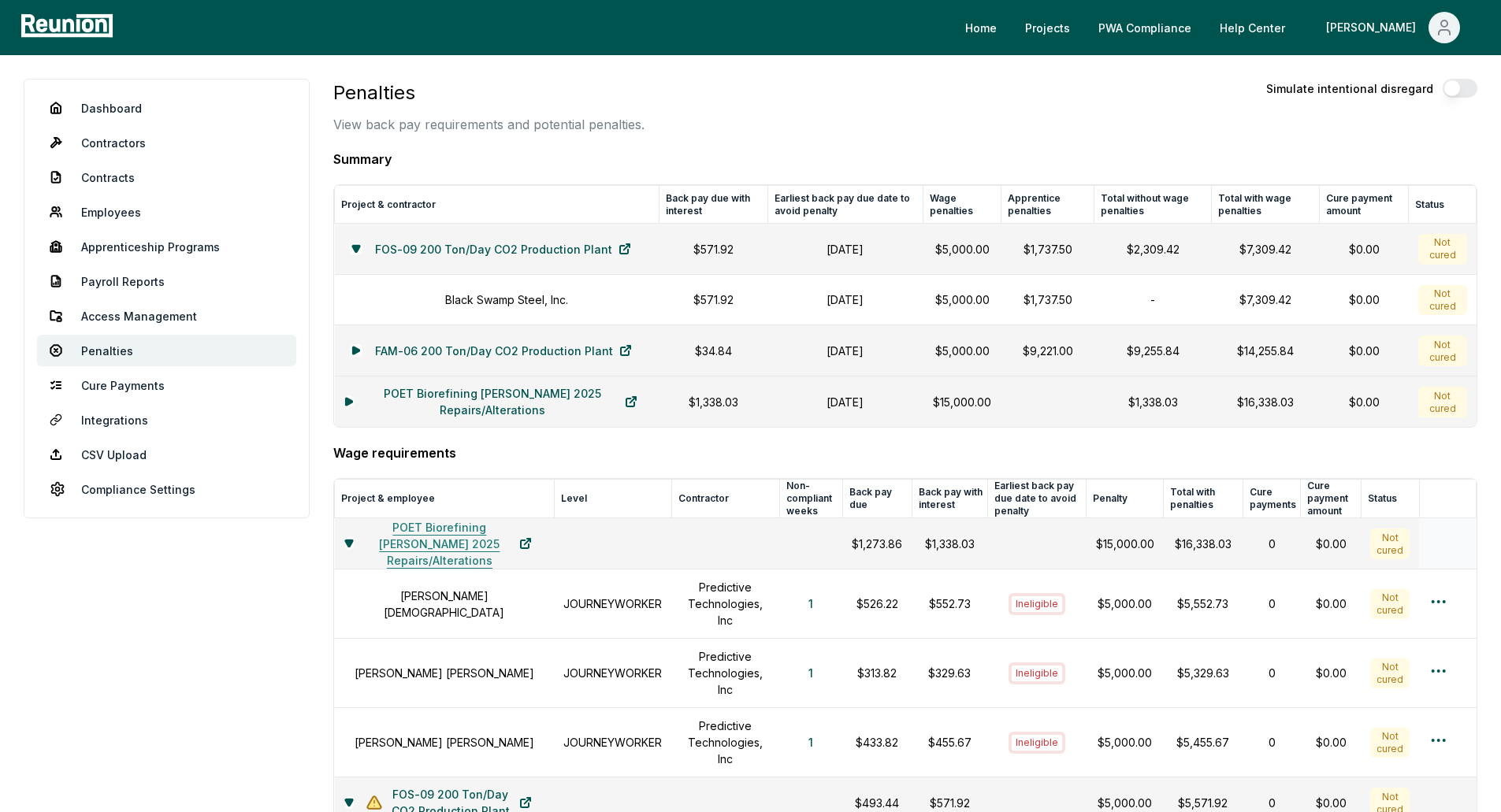
click at [354, 554] on link "POET Biorefining [PERSON_NAME] 2025 Repairs/Alterations" at bounding box center [449, 543] width 191 height 32
click at [346, 547] on icon at bounding box center [349, 543] width 7 height 6
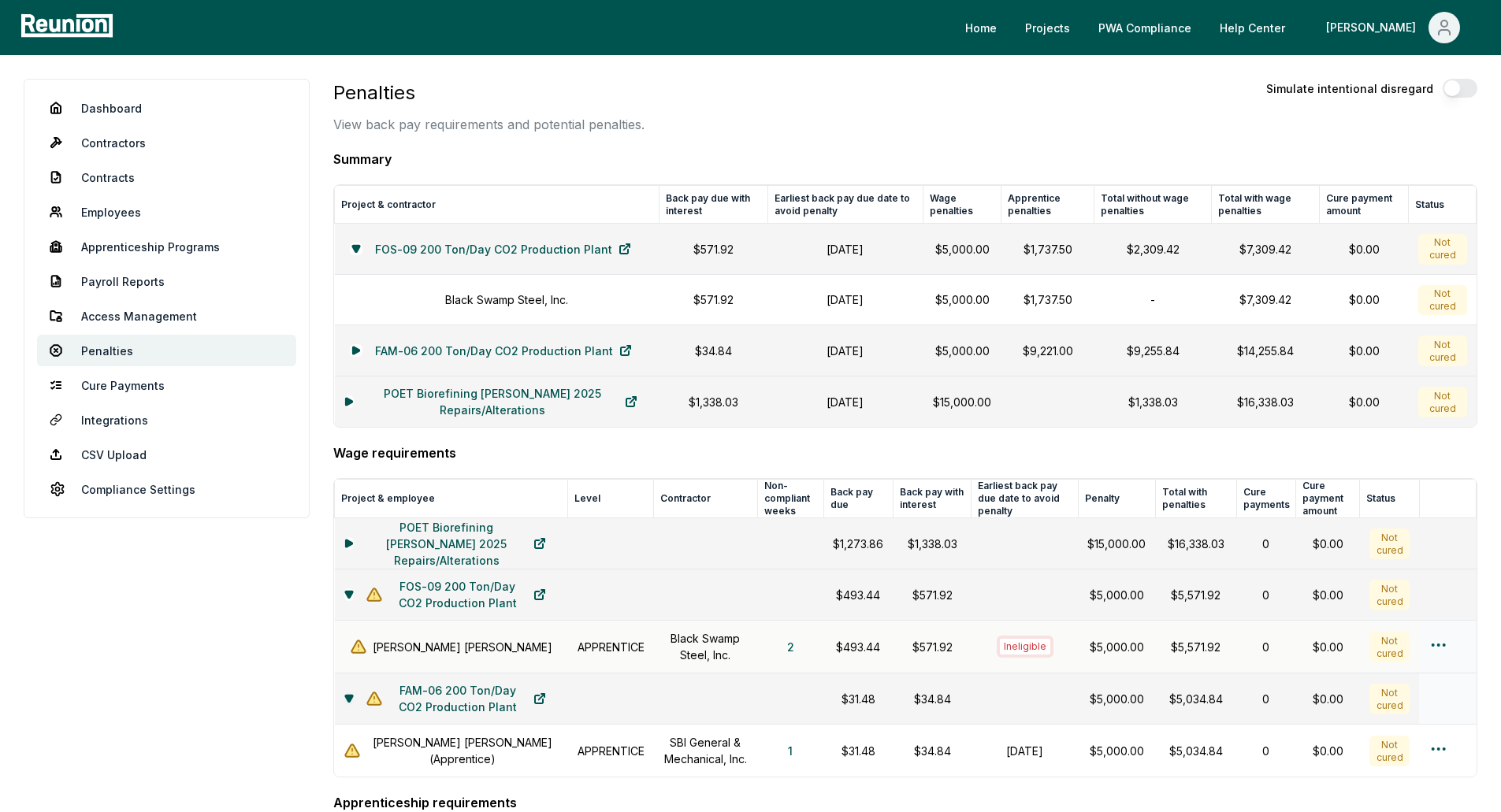
click at [349, 702] on icon at bounding box center [349, 698] width 7 height 6
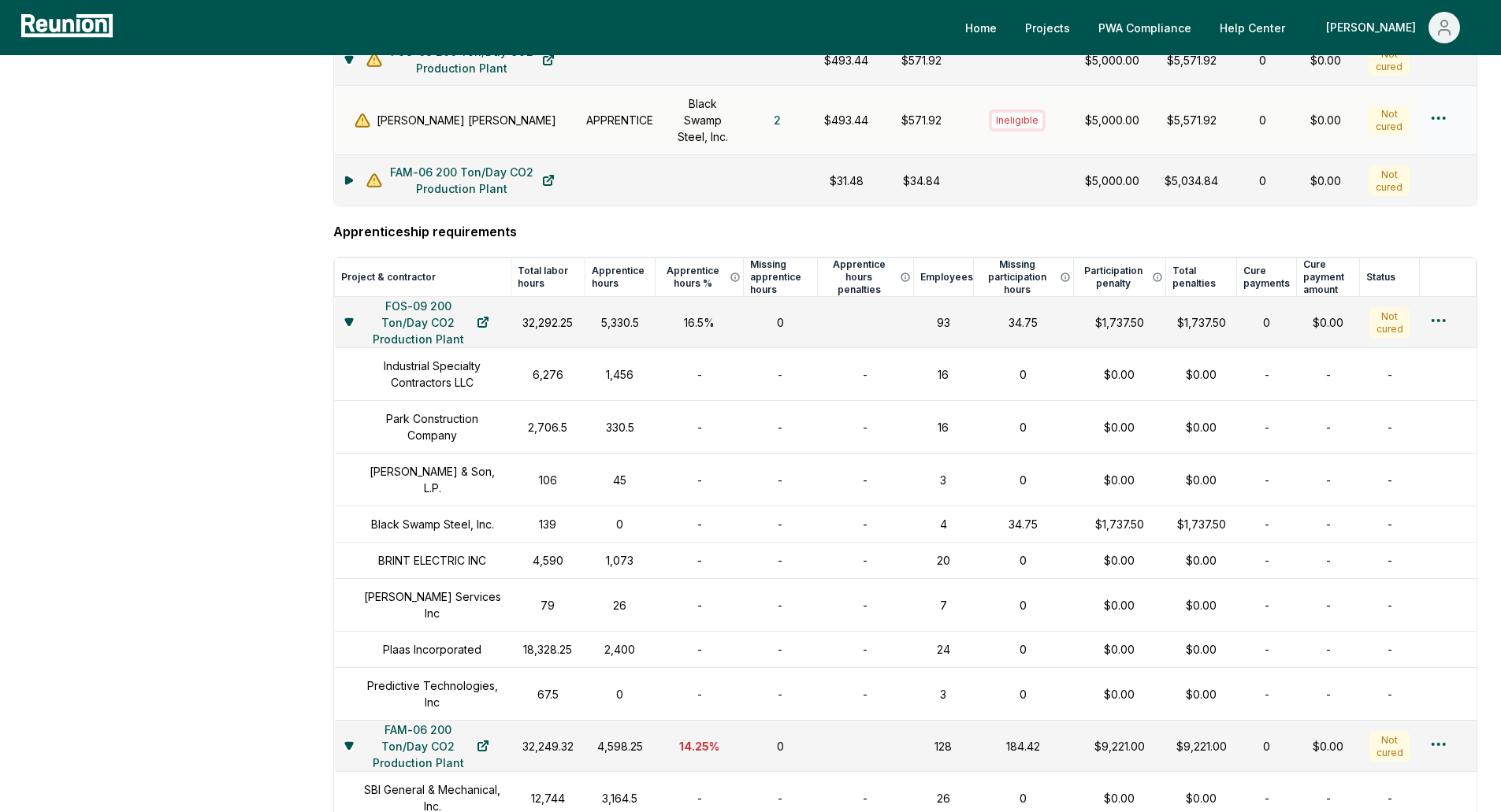
scroll to position [709, 0]
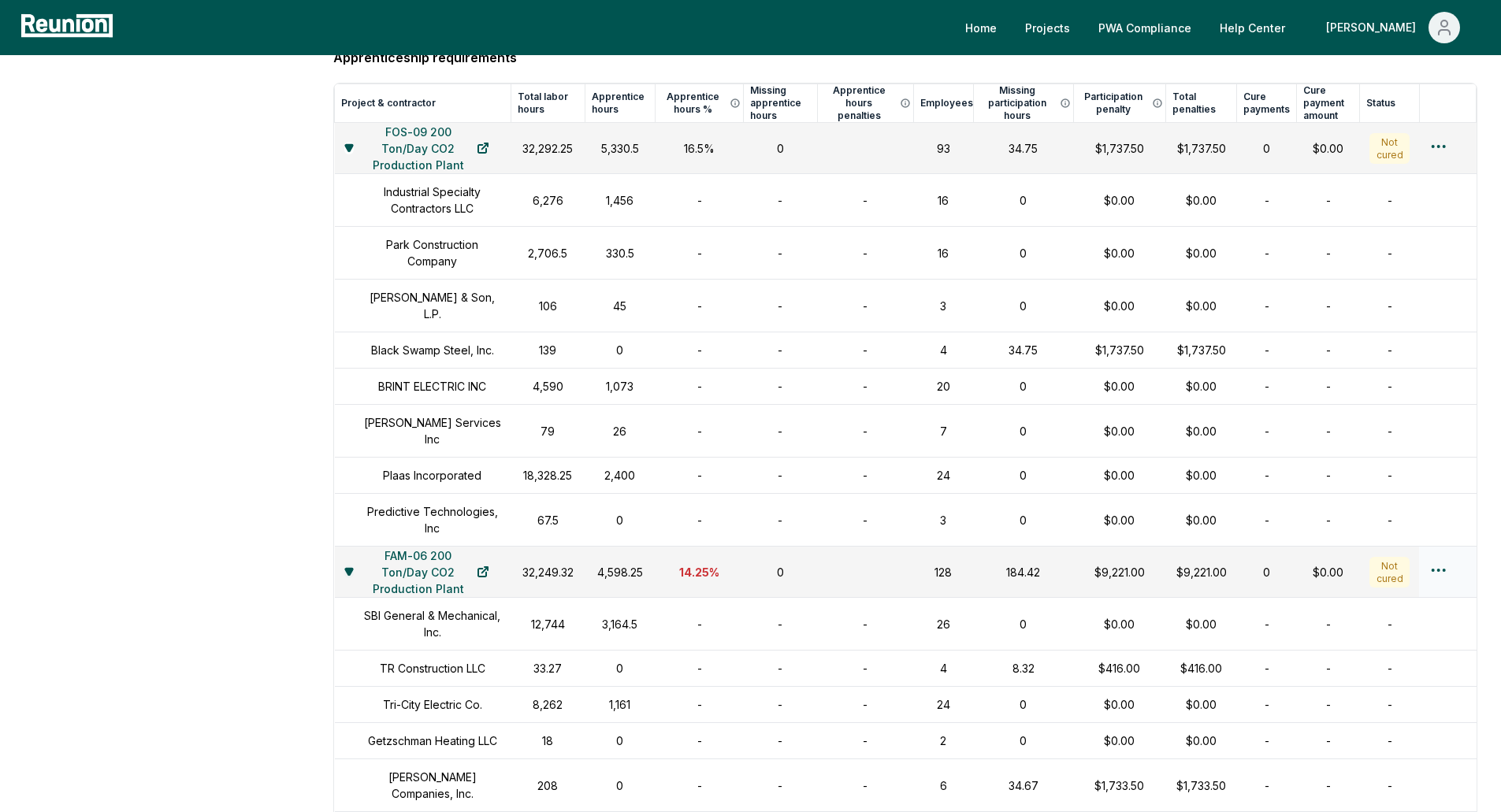
click at [349, 569] on icon at bounding box center [349, 572] width 7 height 6
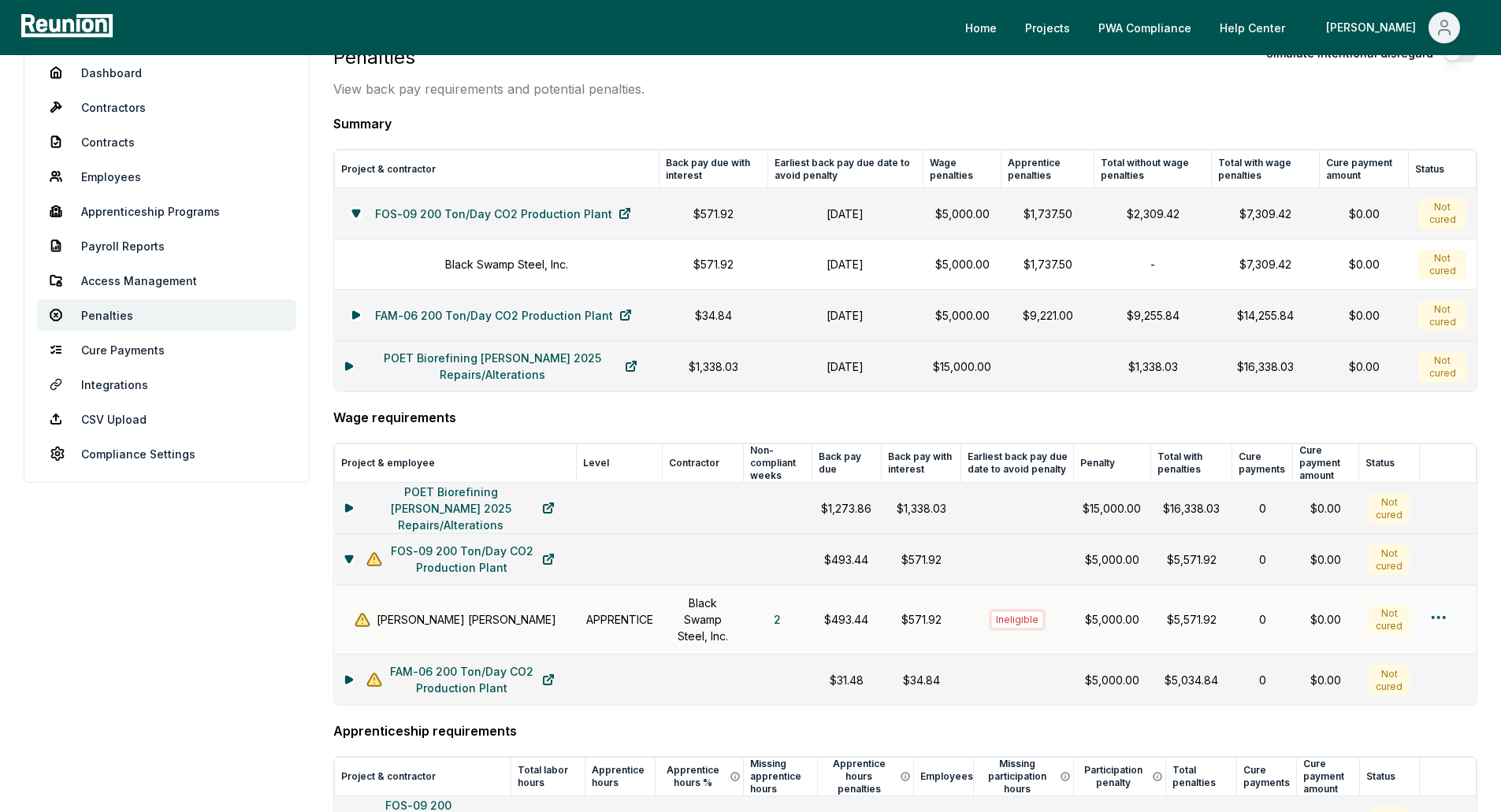
scroll to position [0, 0]
